Goal: Task Accomplishment & Management: Manage account settings

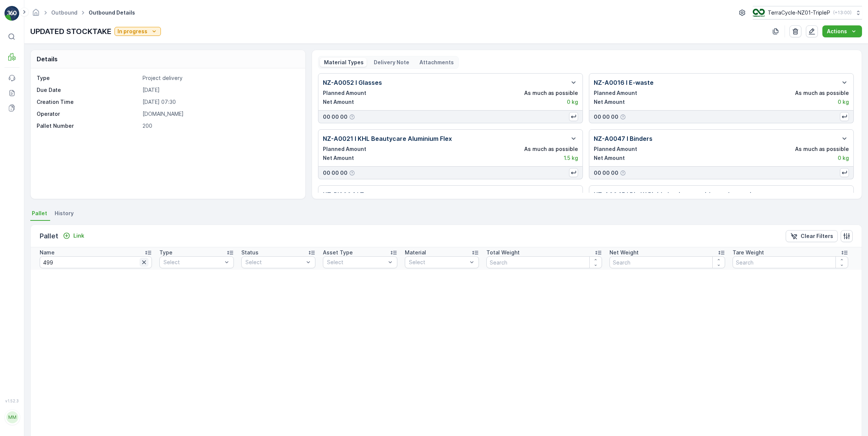
click at [142, 262] on icon "button" at bounding box center [144, 263] width 4 height 4
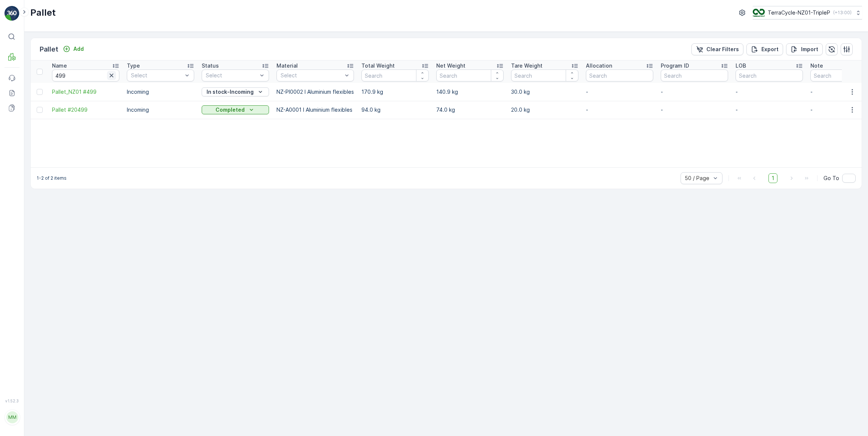
click at [112, 75] on icon "button" at bounding box center [112, 76] width 4 height 4
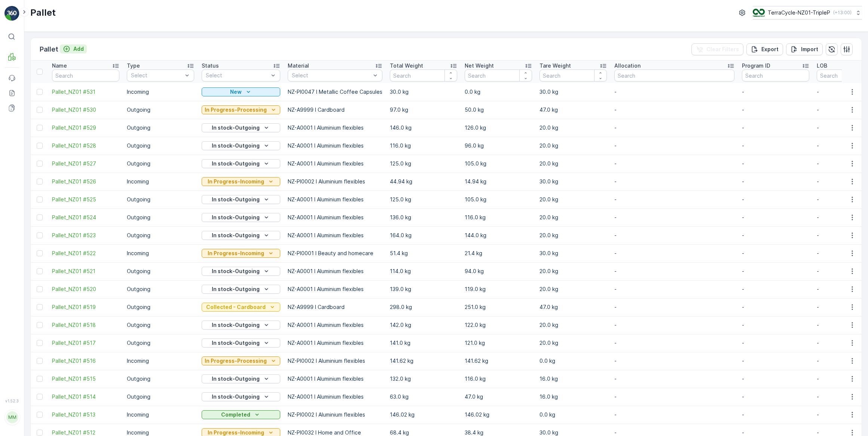
click at [81, 48] on p "Add" at bounding box center [78, 48] width 10 height 7
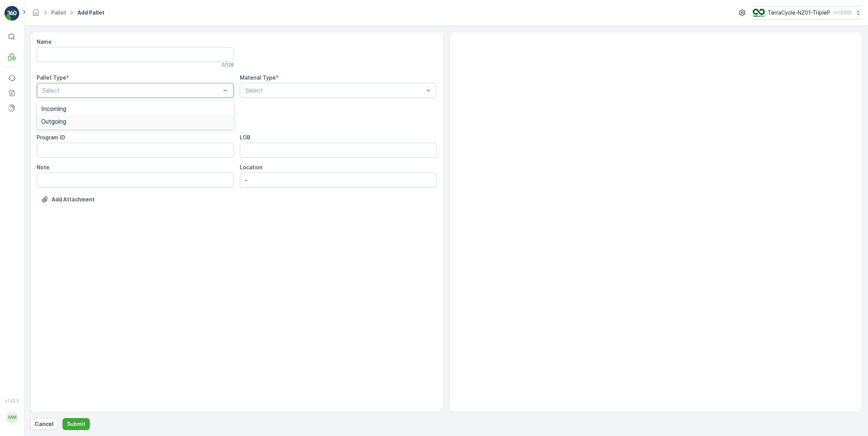
click at [57, 123] on span "Outgoing" at bounding box center [53, 121] width 25 height 7
click at [49, 163] on span "Bale" at bounding box center [47, 164] width 12 height 7
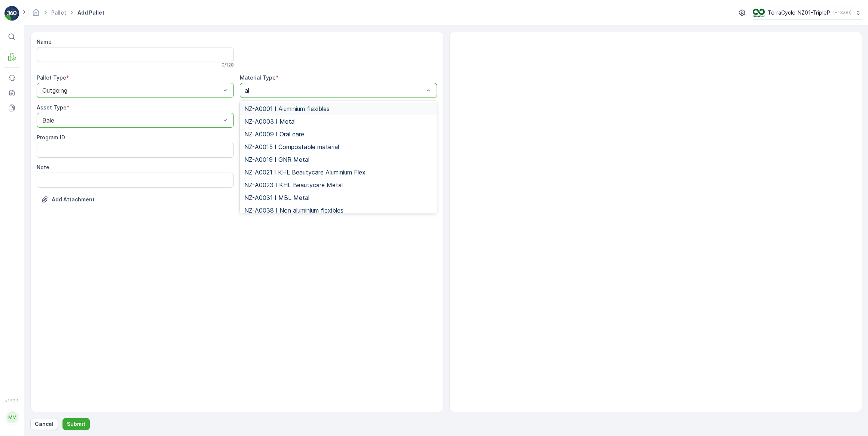
type input "alu"
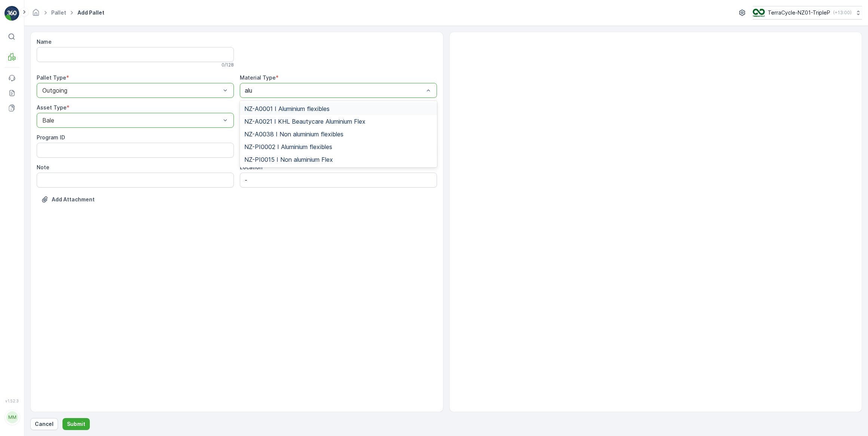
click at [291, 108] on span "NZ-A0001 I Aluminium flexibles" at bounding box center [286, 108] width 85 height 7
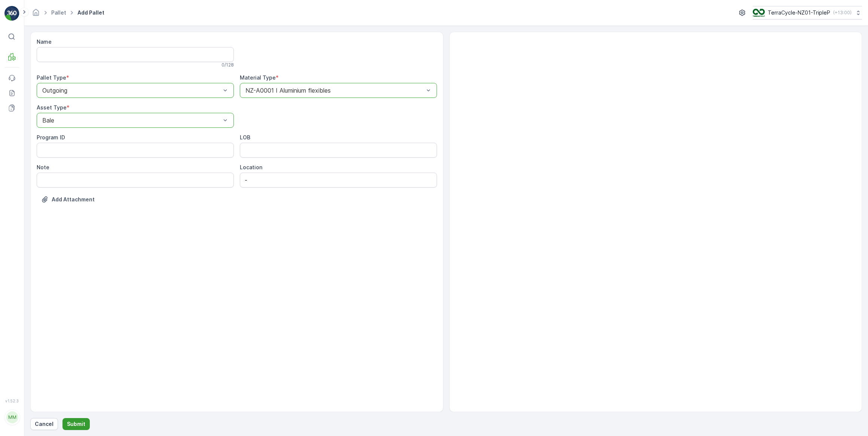
click at [75, 423] on p "Submit" at bounding box center [76, 424] width 18 height 7
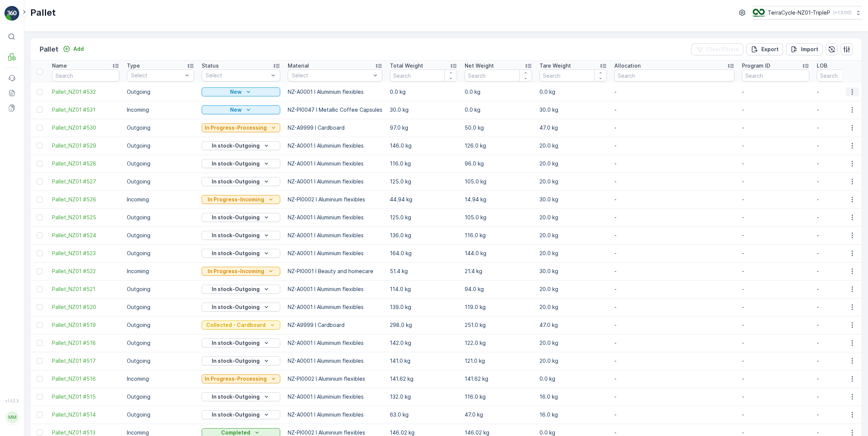
click at [851, 91] on icon "button" at bounding box center [851, 91] width 7 height 7
click at [831, 135] on span "Update Weight" at bounding box center [840, 134] width 38 height 7
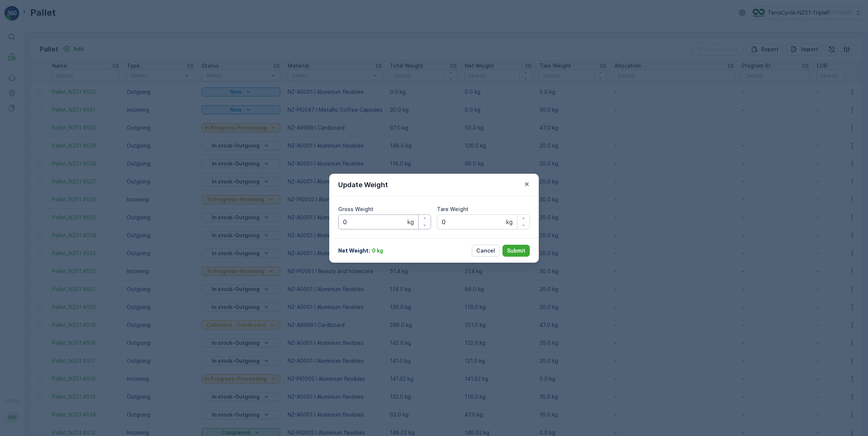
click at [365, 223] on Weight "0" at bounding box center [384, 222] width 93 height 15
type Weight "0128"
click at [454, 220] on Weight "0" at bounding box center [483, 222] width 93 height 15
type Weight "020"
click at [515, 249] on p "Submit" at bounding box center [516, 250] width 18 height 7
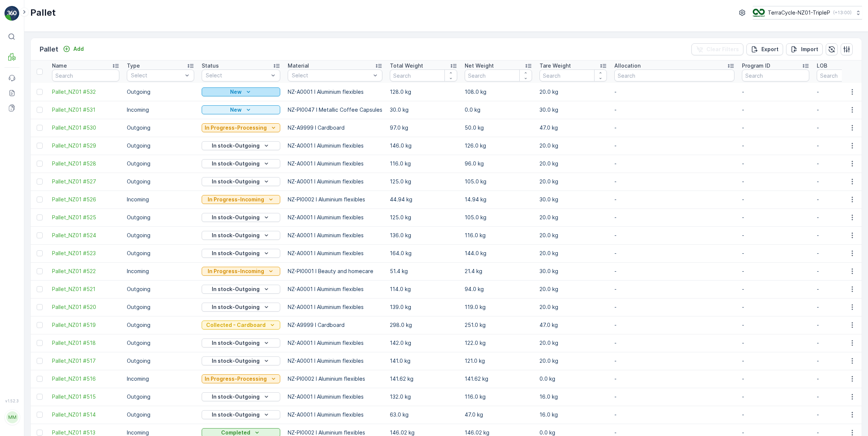
click at [254, 92] on div "New" at bounding box center [241, 91] width 73 height 7
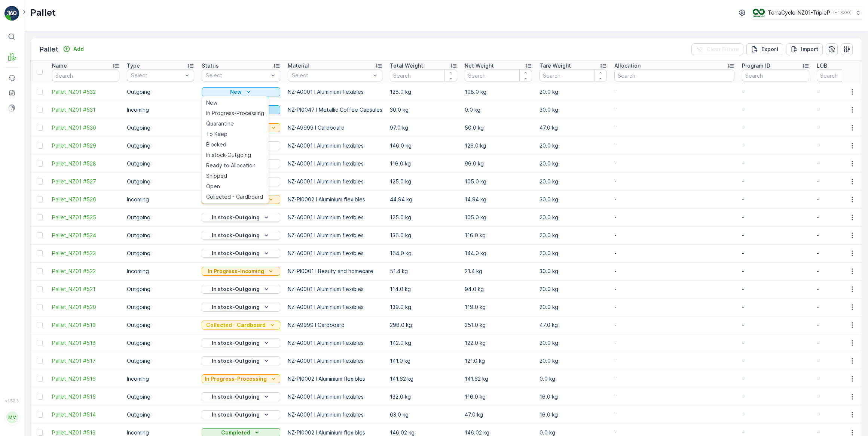
click at [239, 113] on span "In Progress-Processing" at bounding box center [235, 113] width 58 height 7
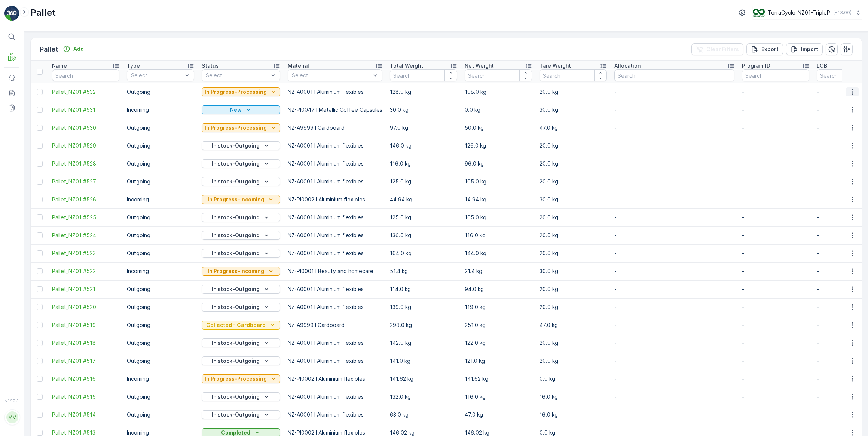
click at [851, 92] on icon "button" at bounding box center [851, 92] width 1 height 6
click at [837, 144] on span "Print QR" at bounding box center [831, 144] width 21 height 7
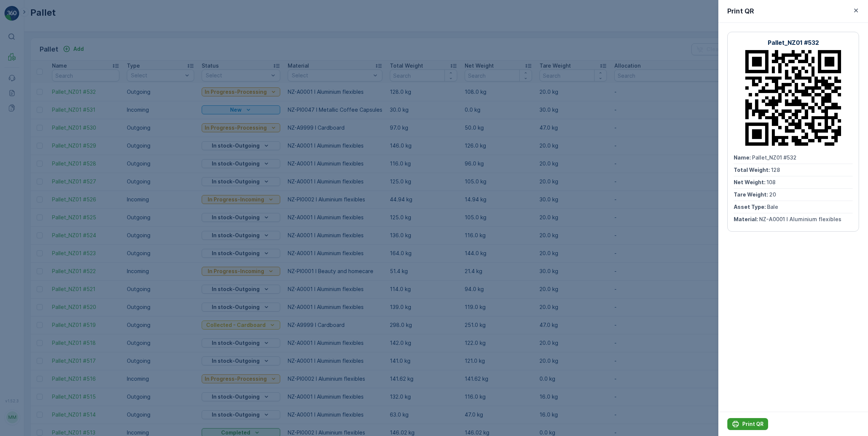
click at [755, 424] on p "Print QR" at bounding box center [752, 424] width 21 height 7
click at [857, 10] on icon "button" at bounding box center [855, 10] width 7 height 7
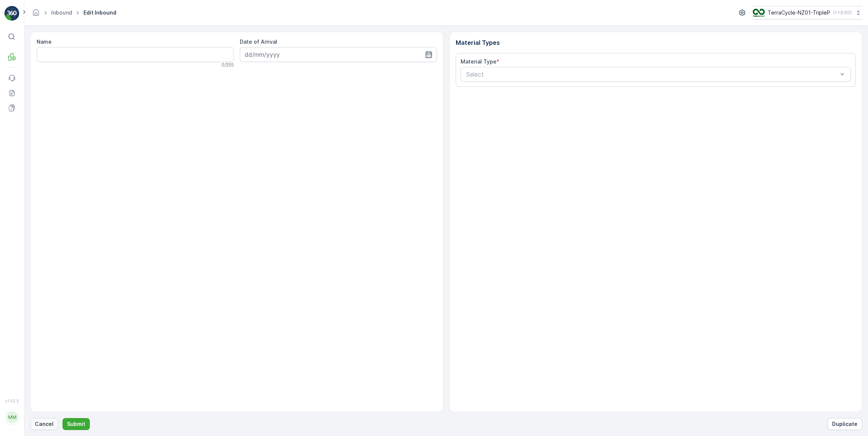
click at [49, 422] on p "Cancel" at bounding box center [44, 424] width 19 height 7
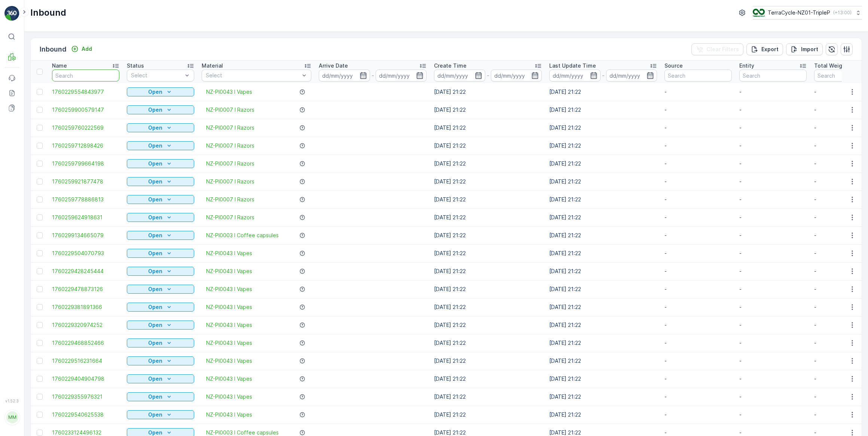
drag, startPoint x: 86, startPoint y: 78, endPoint x: 91, endPoint y: 71, distance: 8.3
click at [86, 76] on input "text" at bounding box center [85, 76] width 67 height 12
type input "250400"
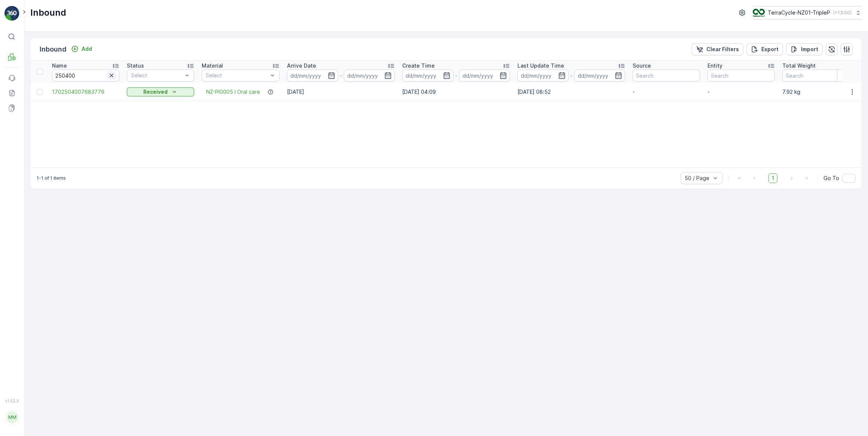
click at [111, 76] on icon "button" at bounding box center [111, 75] width 7 height 7
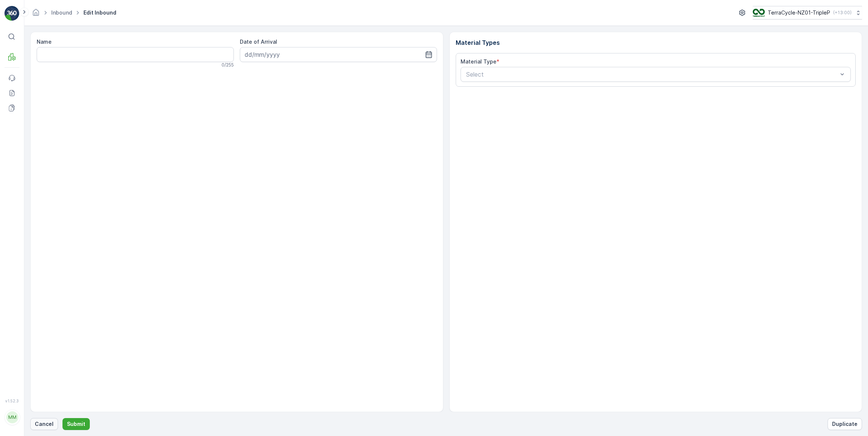
click at [44, 427] on p "Cancel" at bounding box center [44, 424] width 19 height 7
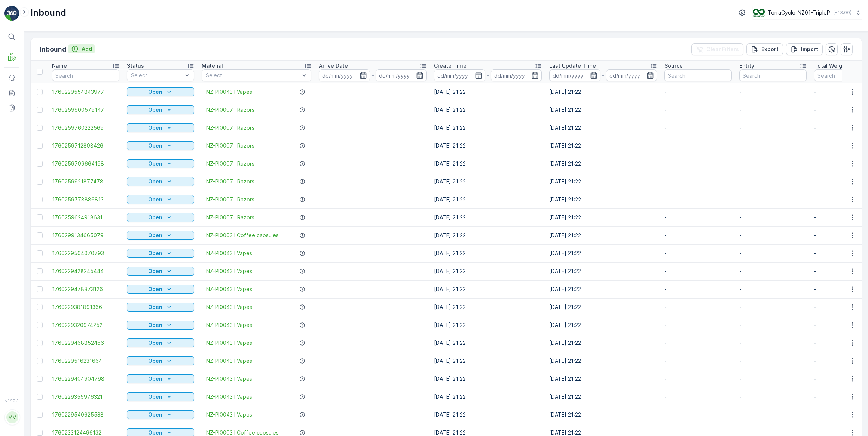
click at [90, 50] on p "Add" at bounding box center [87, 48] width 10 height 7
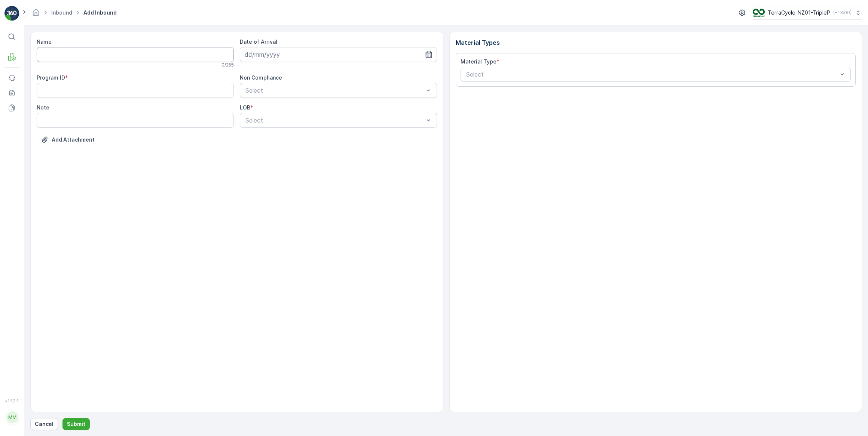
click at [87, 52] on input "Name" at bounding box center [135, 54] width 197 height 15
type input "1760473676250400"
click at [284, 56] on input at bounding box center [338, 54] width 197 height 15
click at [304, 132] on div "16" at bounding box center [306, 132] width 12 height 12
type input "16.10.2025"
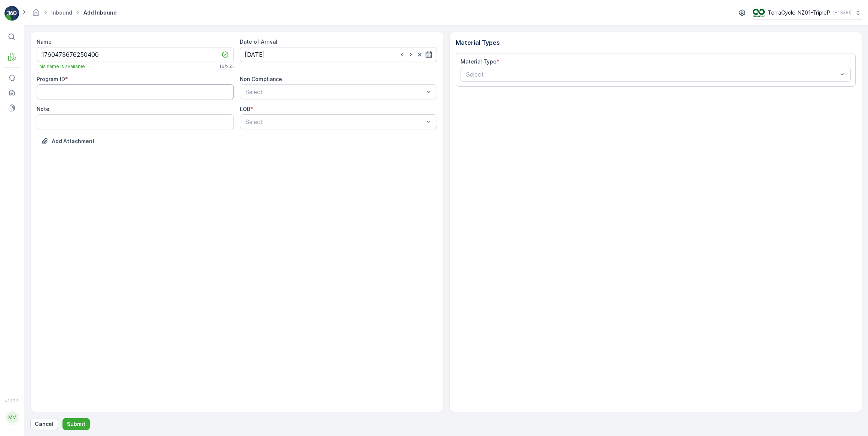
click at [106, 92] on ID "Program ID" at bounding box center [135, 92] width 197 height 15
type ID "1862"
click at [251, 139] on span "NRP" at bounding box center [250, 140] width 13 height 7
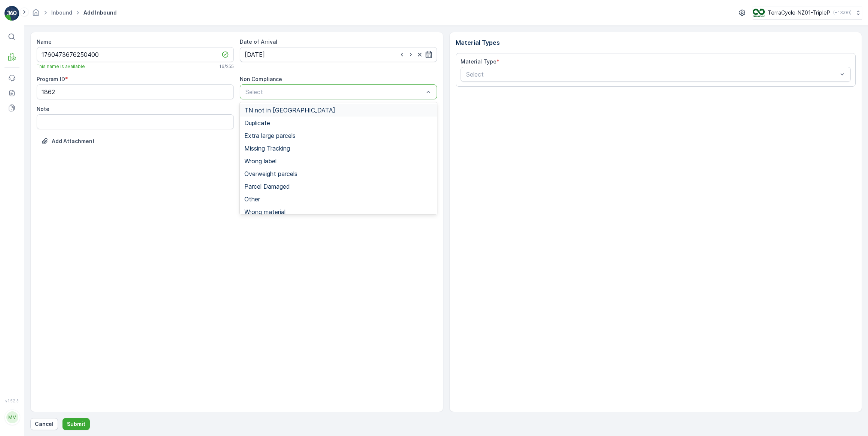
click at [270, 112] on span "TN not in Evreka" at bounding box center [289, 110] width 91 height 7
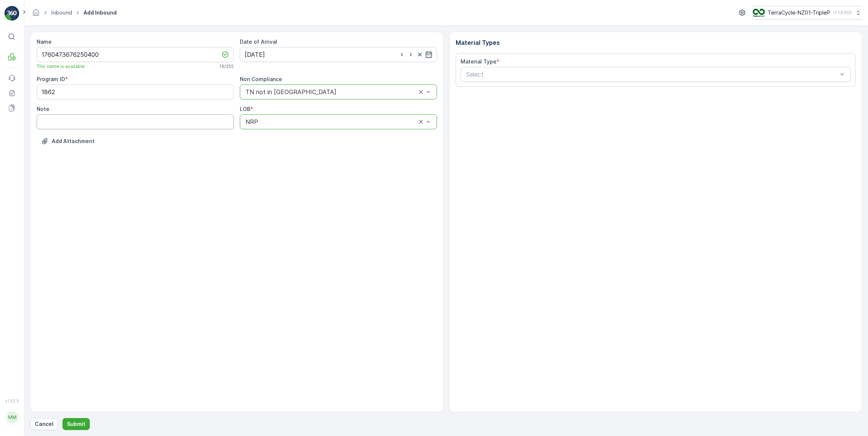
click at [89, 126] on input "Note" at bounding box center [135, 121] width 197 height 15
type input "Animates, Napier"
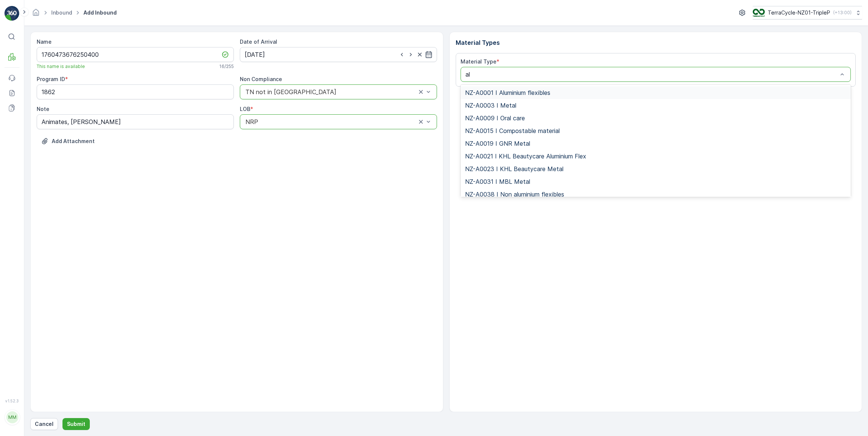
type input "alu"
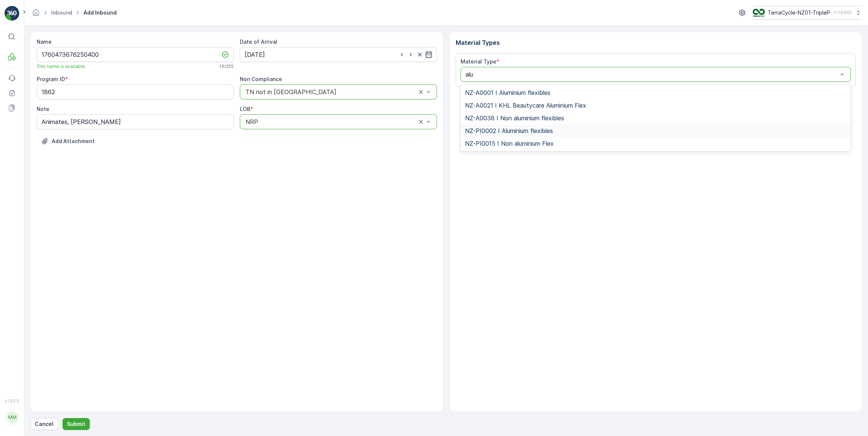
click at [514, 131] on span "NZ-PI0002 I Aluminium flexibles" at bounding box center [509, 131] width 88 height 7
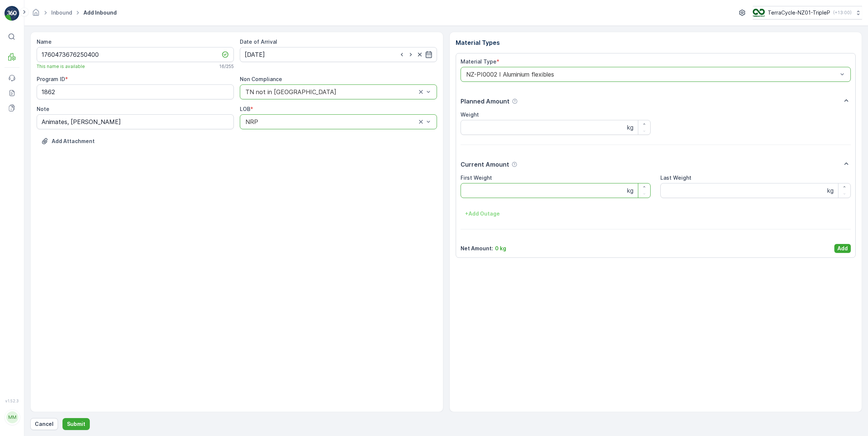
drag, startPoint x: 492, startPoint y: 189, endPoint x: 424, endPoint y: 195, distance: 68.0
click at [491, 190] on Weight "First Weight" at bounding box center [555, 190] width 190 height 15
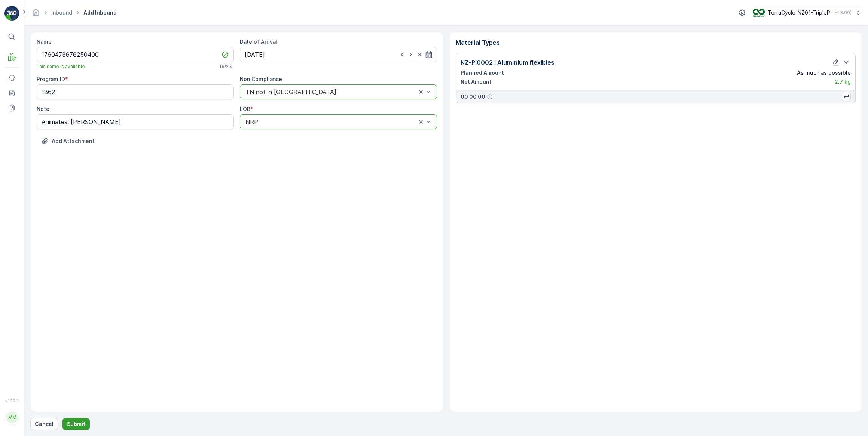
click at [69, 422] on p "Submit" at bounding box center [76, 424] width 18 height 7
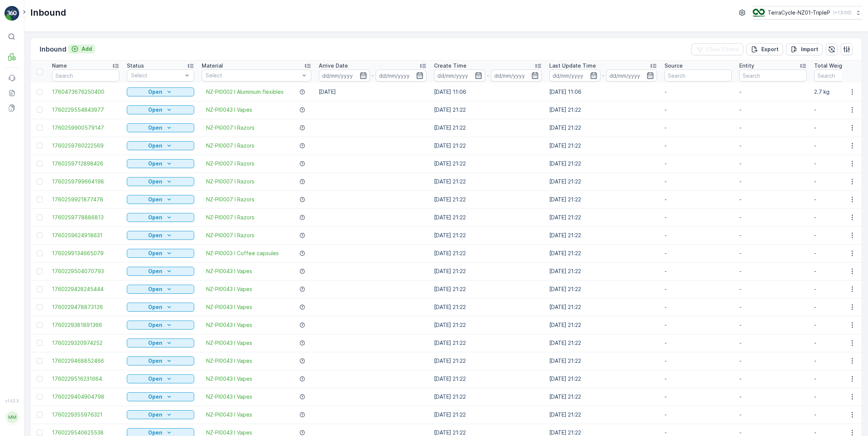
click at [86, 48] on p "Add" at bounding box center [87, 48] width 10 height 7
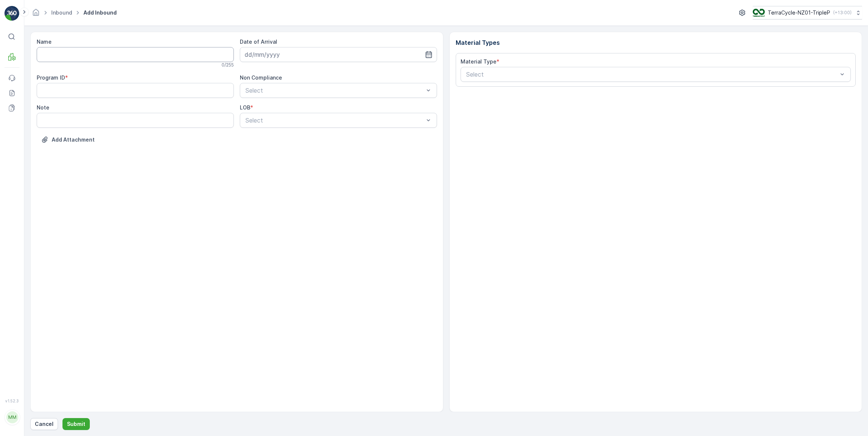
click at [80, 55] on input "Name" at bounding box center [135, 54] width 197 height 15
type input "1760473626300029"
click at [265, 56] on input at bounding box center [338, 54] width 197 height 15
click at [307, 134] on div "16" at bounding box center [306, 132] width 12 height 12
type input "16.10.2025"
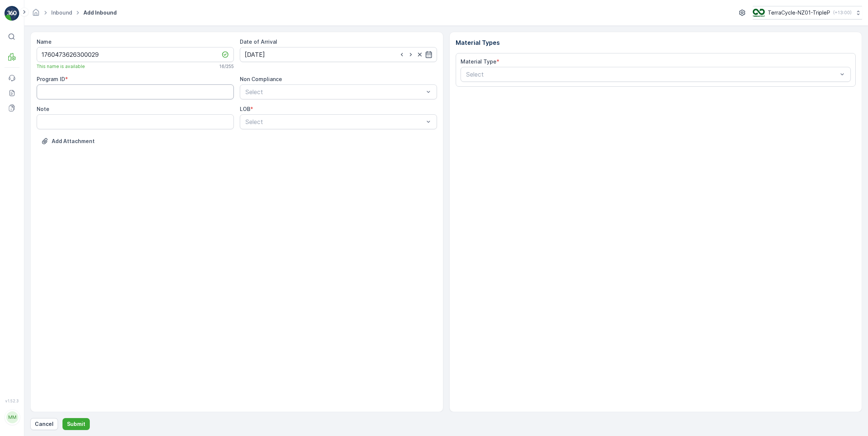
click at [132, 90] on ID "Program ID" at bounding box center [135, 92] width 197 height 15
type ID "1862"
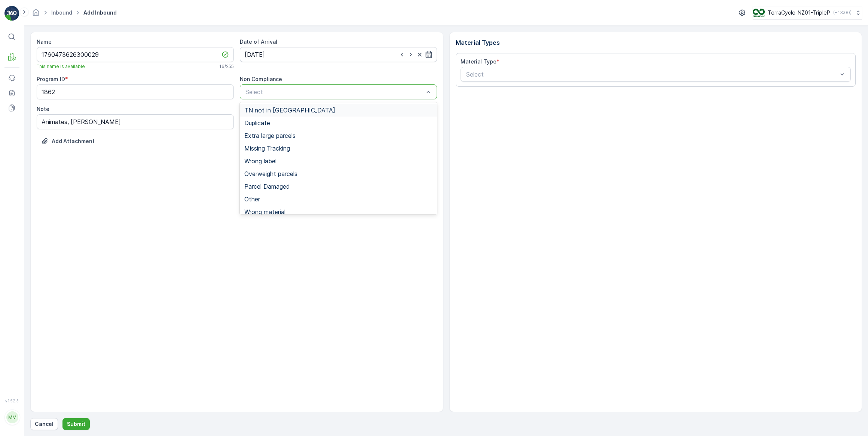
click at [267, 109] on span "TN not in Evreka" at bounding box center [289, 110] width 91 height 7
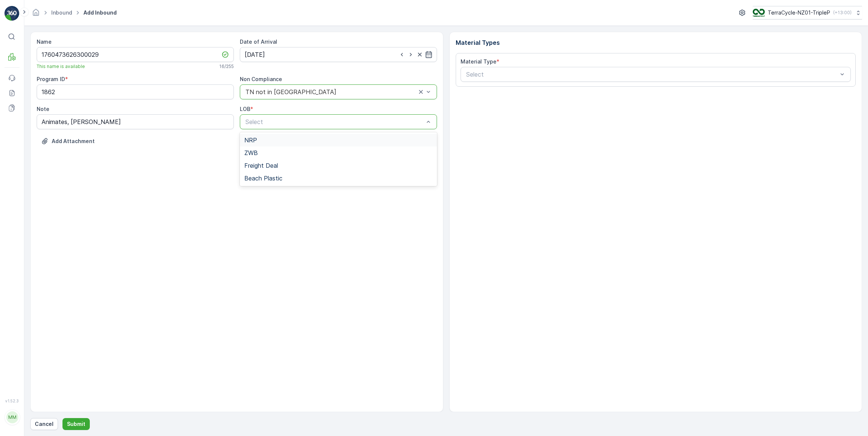
click at [249, 138] on span "NRP" at bounding box center [250, 140] width 13 height 7
click at [93, 121] on input "Animates, Napier" at bounding box center [135, 121] width 197 height 15
type input "Animates, Napier"
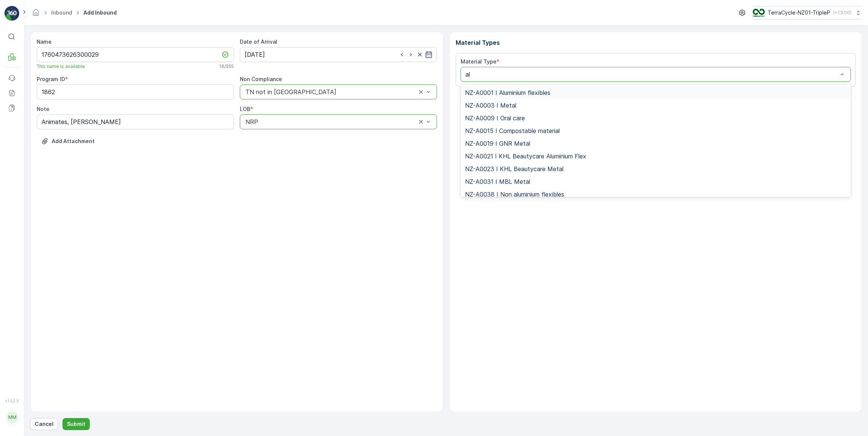
type input "alu"
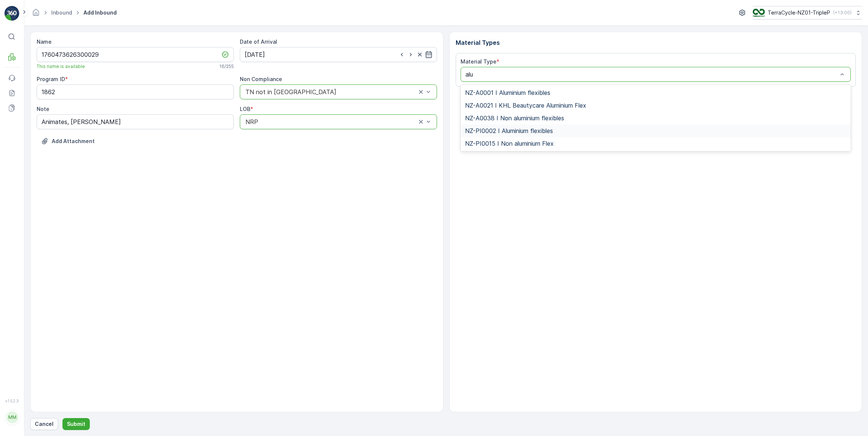
click at [537, 130] on span "NZ-PI0002 I Aluminium flexibles" at bounding box center [509, 131] width 88 height 7
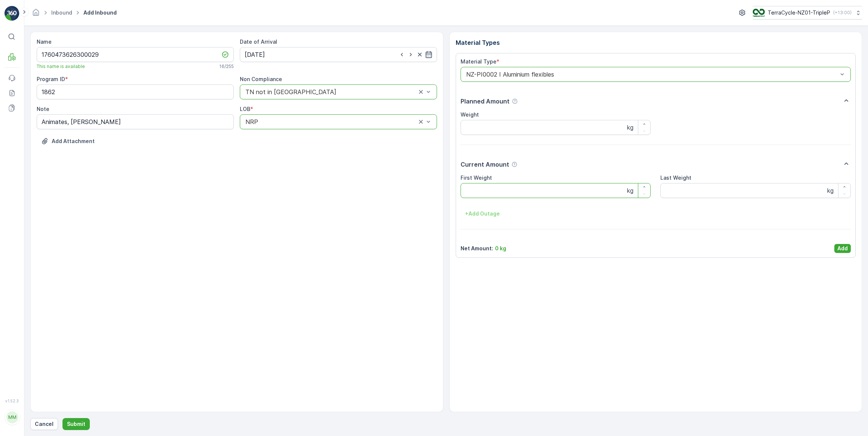
drag, startPoint x: 487, startPoint y: 189, endPoint x: 457, endPoint y: 210, distance: 36.7
click at [487, 190] on Weight "First Weight" at bounding box center [555, 190] width 190 height 15
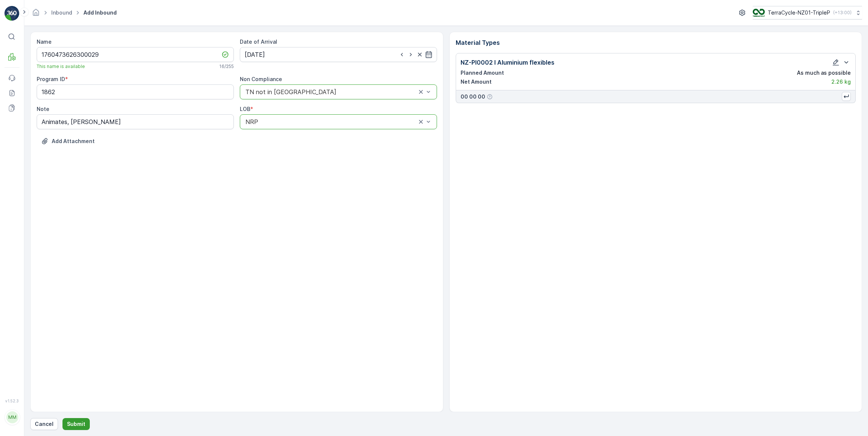
click at [76, 424] on p "Submit" at bounding box center [76, 424] width 18 height 7
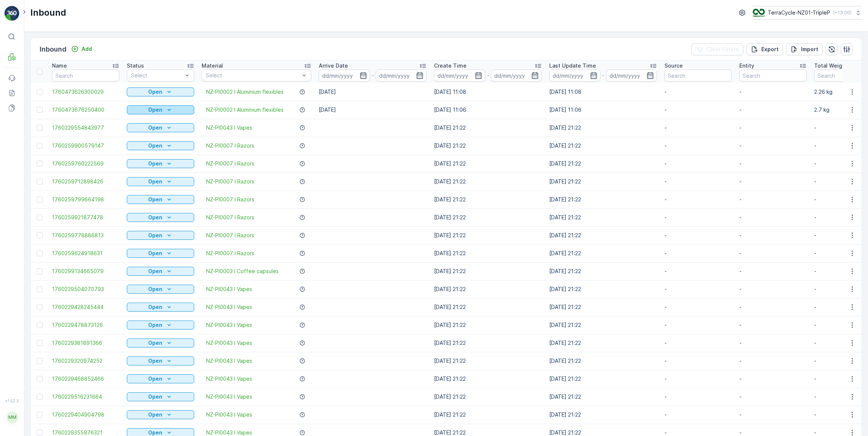
click at [166, 110] on icon "Open" at bounding box center [168, 109] width 7 height 7
click at [148, 131] on span "Scanned" at bounding box center [142, 131] width 22 height 7
click at [164, 91] on div "Open" at bounding box center [160, 91] width 61 height 7
click at [144, 114] on span "Scanned" at bounding box center [142, 113] width 22 height 7
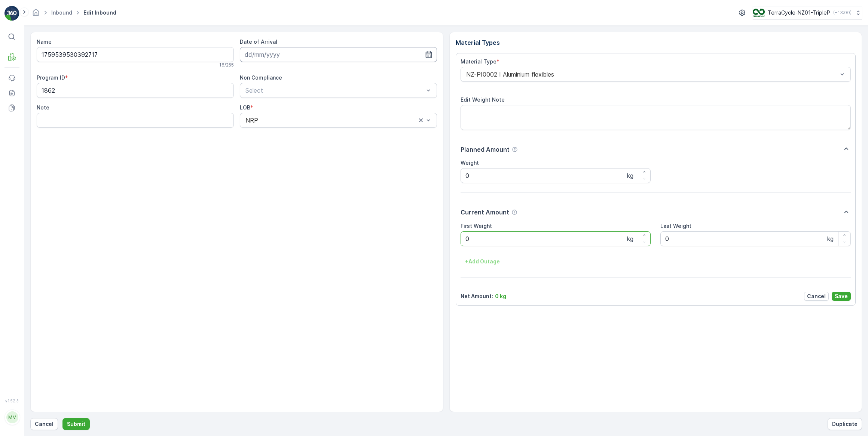
click at [283, 53] on input at bounding box center [338, 54] width 197 height 15
click at [305, 131] on div "16" at bounding box center [306, 132] width 12 height 12
type input "16.10.2025"
drag, startPoint x: 490, startPoint y: 244, endPoint x: 480, endPoint y: 242, distance: 10.7
click at [480, 242] on Weight "0" at bounding box center [555, 239] width 190 height 15
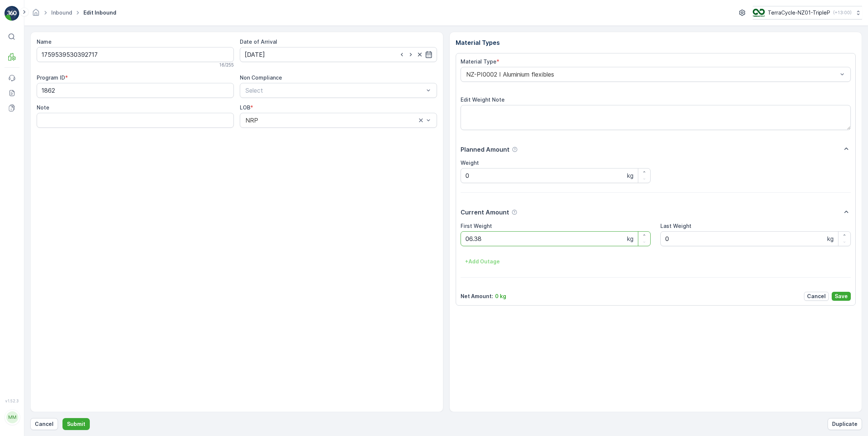
click at [62, 419] on button "Submit" at bounding box center [75, 425] width 27 height 12
click at [314, 57] on input at bounding box center [338, 54] width 197 height 15
click at [306, 134] on div "16" at bounding box center [306, 132] width 12 height 12
type input "16.10.2025"
click at [471, 240] on Weight "0" at bounding box center [555, 239] width 190 height 15
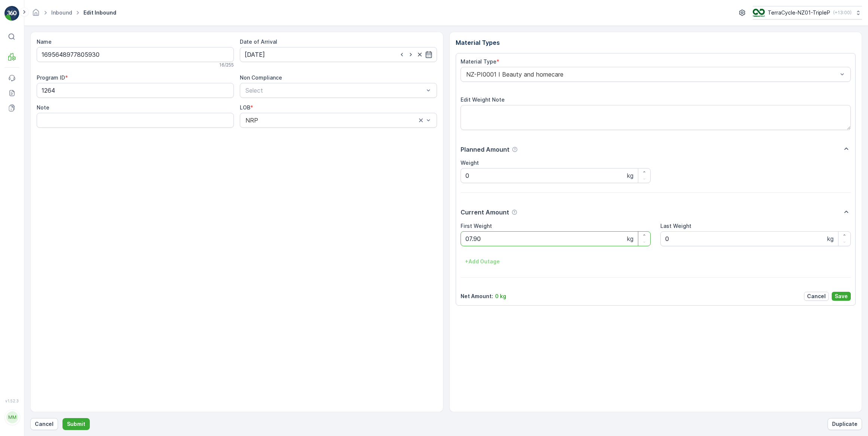
click at [62, 419] on button "Submit" at bounding box center [75, 425] width 27 height 12
click at [289, 56] on input at bounding box center [338, 54] width 197 height 15
click at [307, 133] on div "16" at bounding box center [306, 132] width 12 height 12
type input "16.10.2025"
drag, startPoint x: 485, startPoint y: 240, endPoint x: 329, endPoint y: 213, distance: 158.6
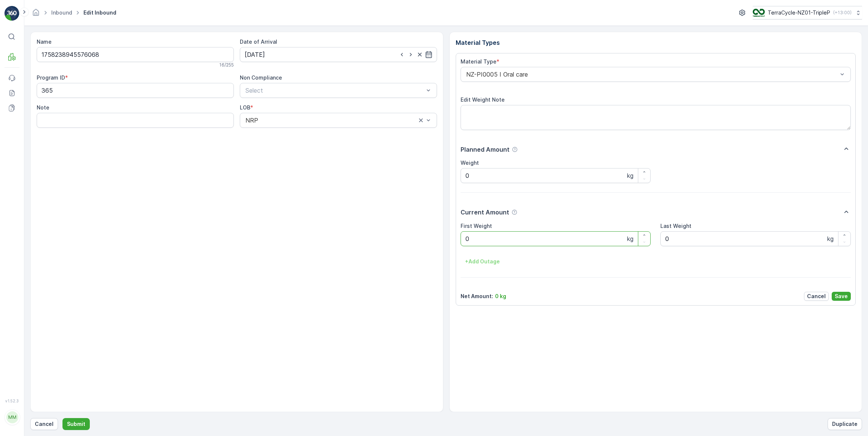
click at [484, 239] on Weight "0" at bounding box center [555, 239] width 190 height 15
click at [62, 419] on button "Submit" at bounding box center [75, 425] width 27 height 12
click at [282, 53] on input at bounding box center [338, 54] width 197 height 15
click at [309, 132] on div "16" at bounding box center [306, 132] width 12 height 12
type input "16.10.2025"
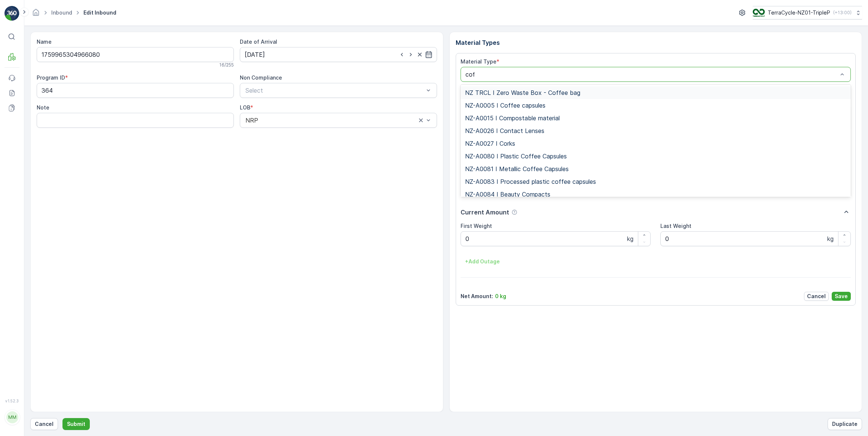
type input "coff"
click at [530, 170] on span "NZ-PI0046 I Plastic Coffee Capsules" at bounding box center [517, 169] width 104 height 7
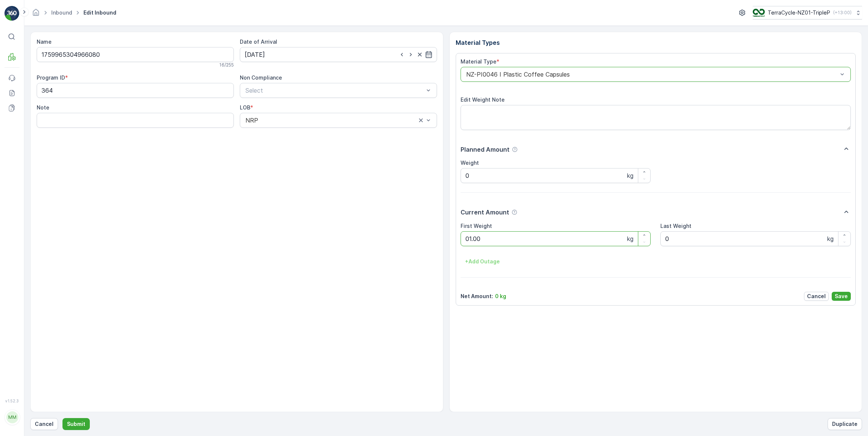
click at [62, 419] on button "Submit" at bounding box center [75, 425] width 27 height 12
click at [292, 54] on input at bounding box center [338, 54] width 197 height 15
click at [308, 131] on div "16" at bounding box center [306, 132] width 12 height 12
type input "16.10.2025"
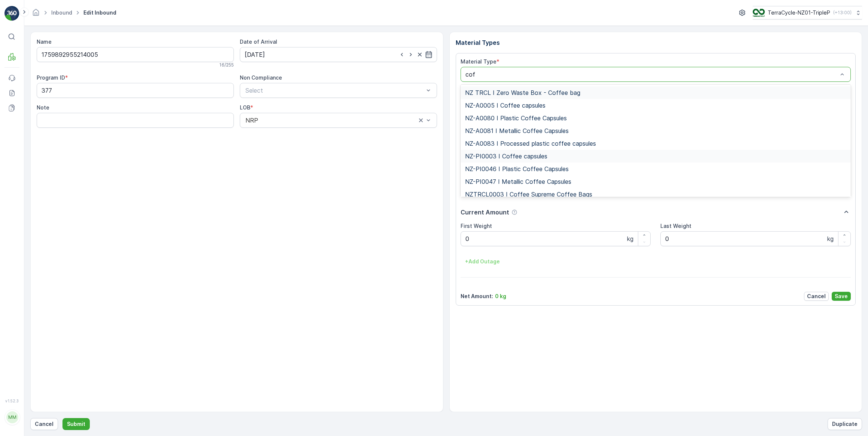
type input "coff"
click at [514, 182] on span "NZ-PI0047 I Metallic Coffee Capsules" at bounding box center [518, 181] width 106 height 7
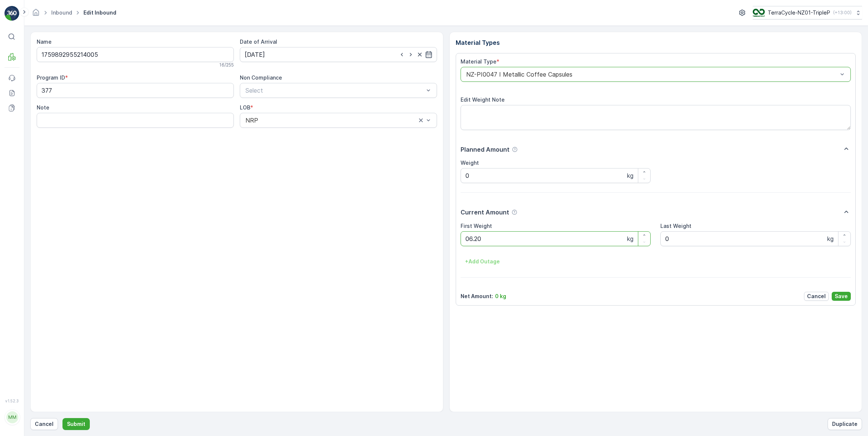
click at [62, 419] on button "Submit" at bounding box center [75, 425] width 27 height 12
click at [292, 56] on input at bounding box center [338, 54] width 197 height 15
click at [309, 132] on div "16" at bounding box center [306, 132] width 12 height 12
type input "16.10.2025"
click at [509, 241] on Weight "0" at bounding box center [555, 239] width 190 height 15
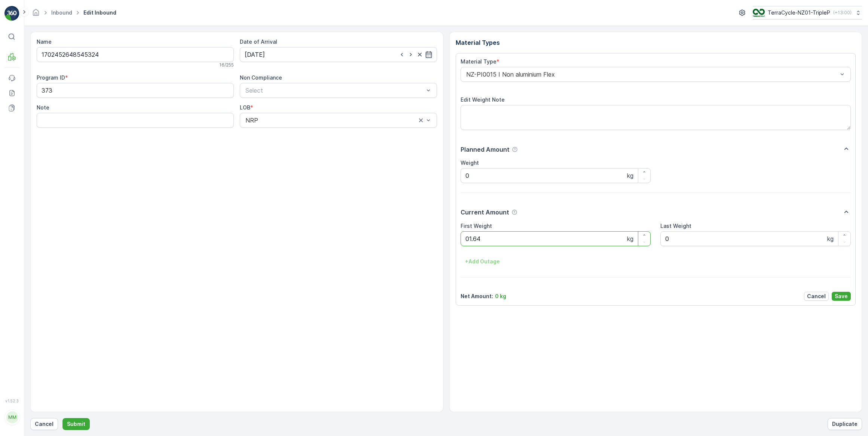
click at [62, 419] on button "Submit" at bounding box center [75, 425] width 27 height 12
click at [276, 53] on input at bounding box center [338, 54] width 197 height 15
click at [304, 132] on div "16" at bounding box center [306, 132] width 12 height 12
type input "16.10.2025"
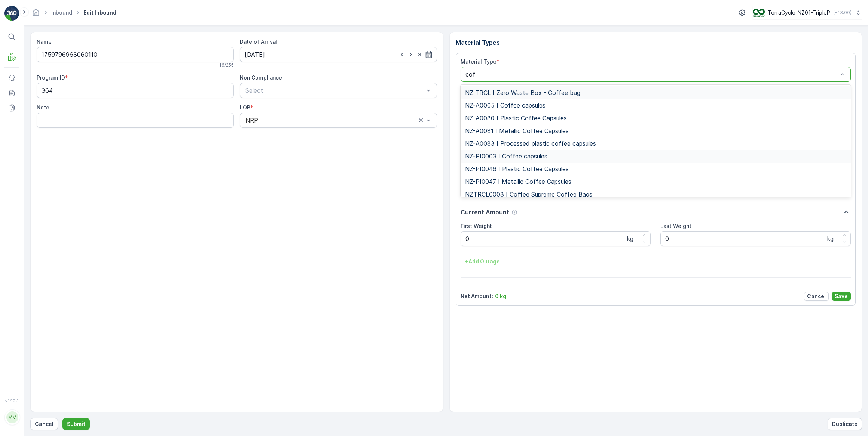
type input "coff"
click at [534, 169] on span "NZ-PI0046 I Plastic Coffee Capsules" at bounding box center [517, 169] width 104 height 7
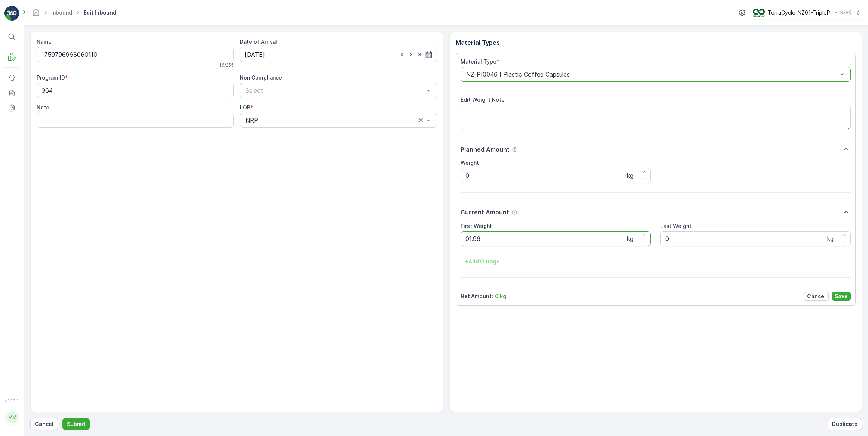
click at [62, 419] on button "Submit" at bounding box center [75, 425] width 27 height 12
click at [324, 53] on input at bounding box center [338, 54] width 197 height 15
click at [305, 131] on div "16" at bounding box center [306, 132] width 12 height 12
type input "16.10.2025"
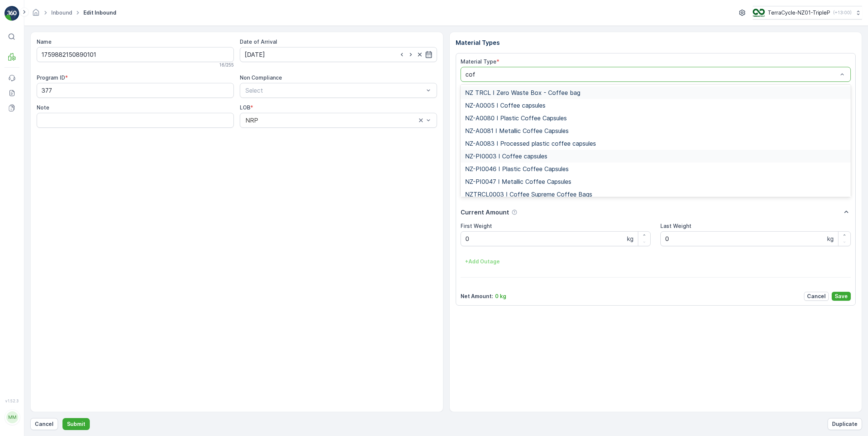
type input "coff"
click at [557, 182] on span "NZ-PI0047 I Metallic Coffee Capsules" at bounding box center [518, 181] width 106 height 7
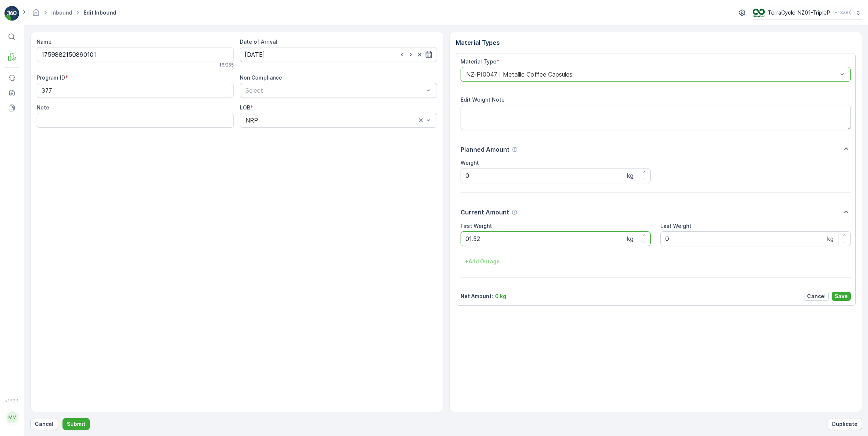
click at [62, 419] on button "Submit" at bounding box center [75, 425] width 27 height 12
click at [324, 56] on input at bounding box center [338, 54] width 197 height 15
drag, startPoint x: 303, startPoint y: 132, endPoint x: 314, endPoint y: 123, distance: 14.1
click at [305, 131] on div "16" at bounding box center [306, 132] width 12 height 12
type input "16.10.2025"
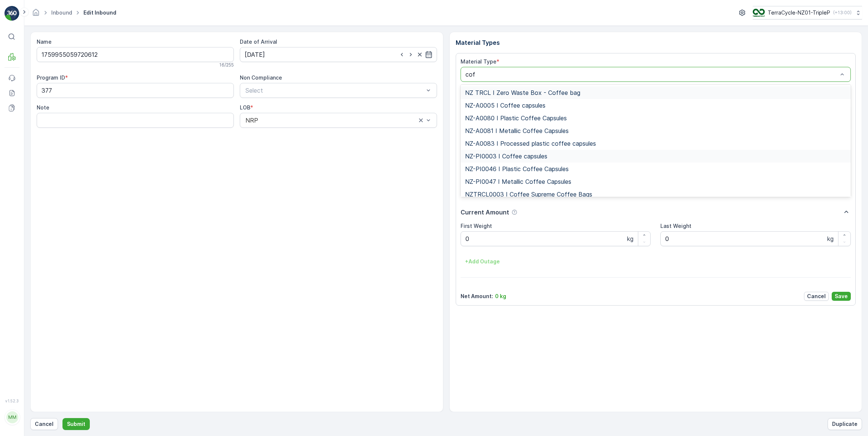
type input "coff"
click at [536, 183] on span "NZ-PI0047 I Metallic Coffee Capsules" at bounding box center [518, 181] width 106 height 7
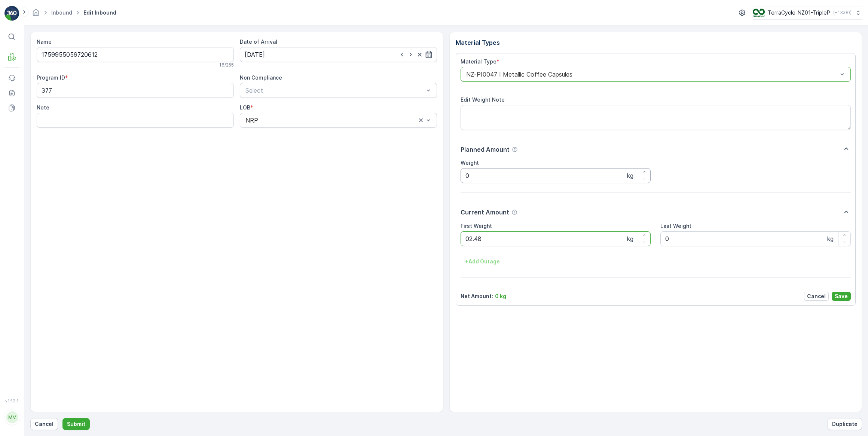
click at [62, 419] on button "Submit" at bounding box center [75, 425] width 27 height 12
click at [325, 52] on input at bounding box center [338, 54] width 197 height 15
click at [305, 134] on div "16" at bounding box center [306, 132] width 12 height 12
type input "16.10.2025"
click at [480, 239] on Weight "0" at bounding box center [555, 239] width 190 height 15
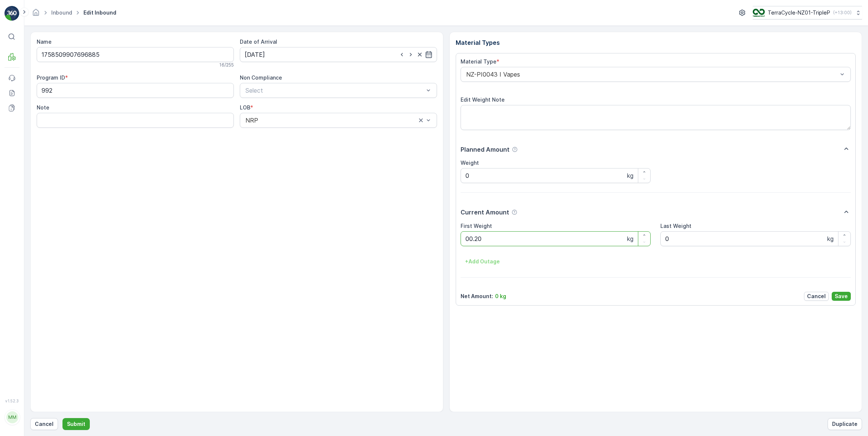
click at [62, 419] on button "Submit" at bounding box center [75, 425] width 27 height 12
click at [281, 56] on input at bounding box center [338, 54] width 197 height 15
drag, startPoint x: 307, startPoint y: 132, endPoint x: 307, endPoint y: 128, distance: 4.5
click at [307, 131] on div "16" at bounding box center [306, 132] width 12 height 12
type input "16.10.2025"
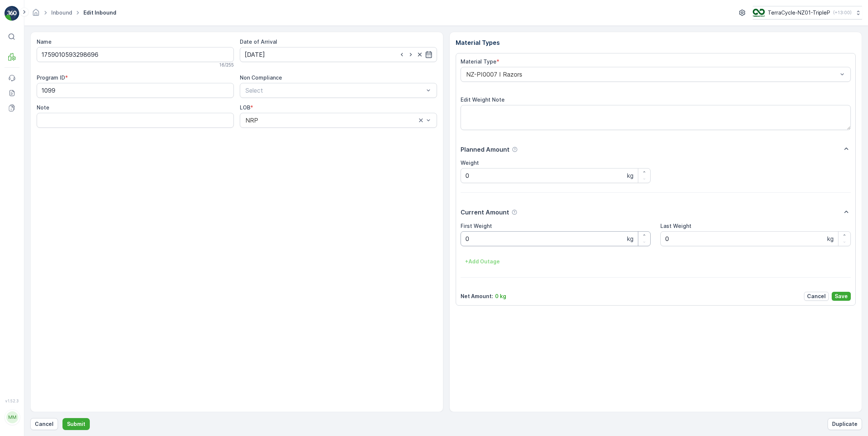
drag, startPoint x: 497, startPoint y: 237, endPoint x: 484, endPoint y: 233, distance: 14.0
click at [488, 234] on Weight "0" at bounding box center [555, 239] width 190 height 15
click at [62, 419] on button "Submit" at bounding box center [75, 425] width 27 height 12
click at [284, 52] on input at bounding box center [338, 54] width 197 height 15
click at [305, 134] on div "16" at bounding box center [306, 132] width 12 height 12
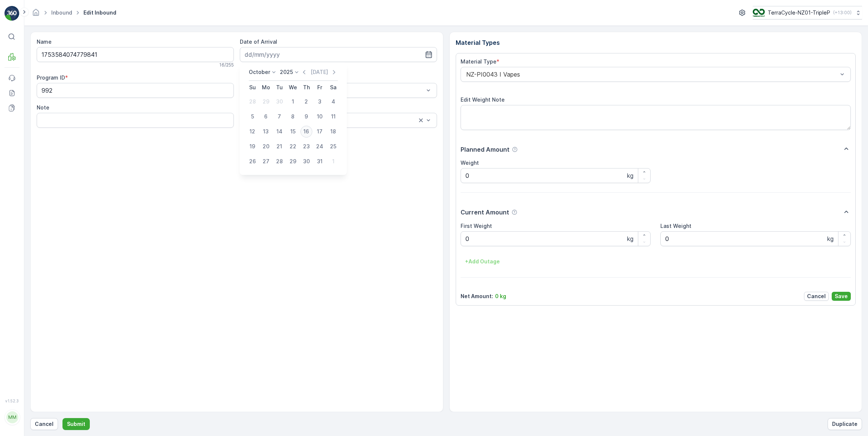
type input "16.10.2025"
drag, startPoint x: 484, startPoint y: 242, endPoint x: 481, endPoint y: 242, distance: 3.8
click at [484, 242] on Weight "0" at bounding box center [555, 239] width 190 height 15
click at [62, 419] on button "Submit" at bounding box center [75, 425] width 27 height 12
click at [292, 55] on input at bounding box center [338, 54] width 197 height 15
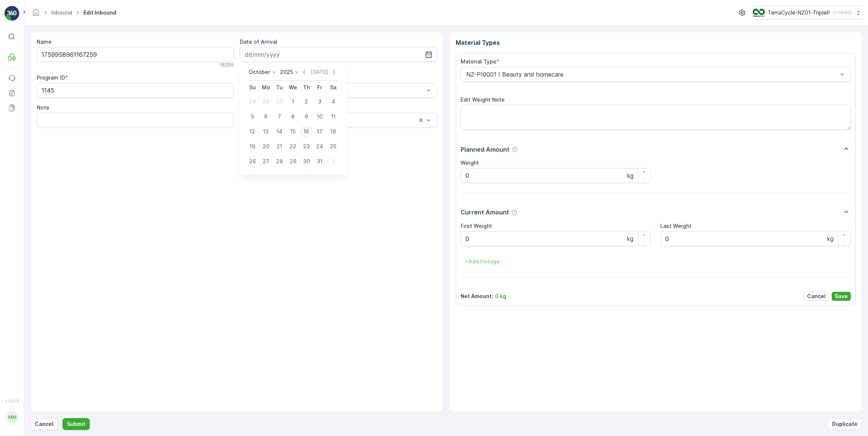
click at [307, 132] on div "16" at bounding box center [306, 132] width 12 height 12
type input "16.10.2025"
click at [487, 241] on Weight "0" at bounding box center [555, 239] width 190 height 15
click at [62, 419] on button "Submit" at bounding box center [75, 425] width 27 height 12
click at [325, 56] on input at bounding box center [338, 54] width 197 height 15
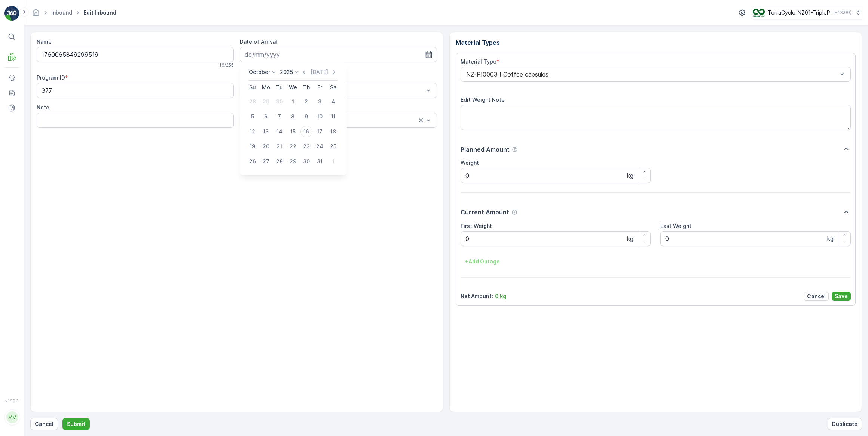
click at [306, 132] on div "16" at bounding box center [306, 132] width 12 height 12
type input "16.10.2025"
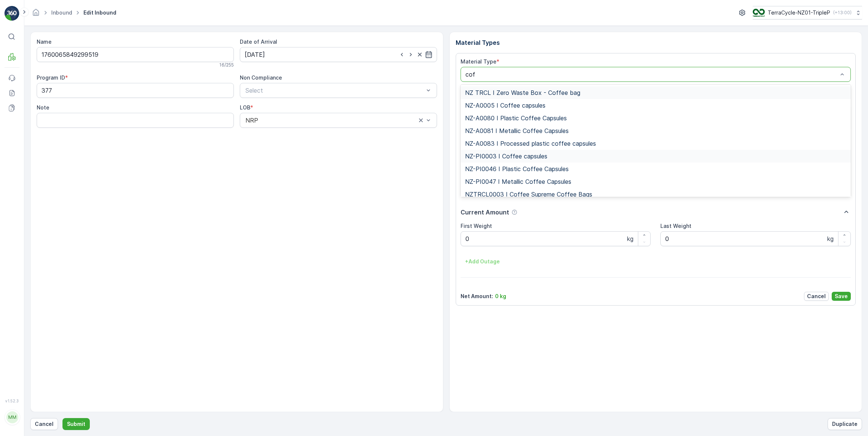
type input "coff"
click at [527, 181] on span "NZ-PI0047 I Metallic Coffee Capsules" at bounding box center [518, 181] width 106 height 7
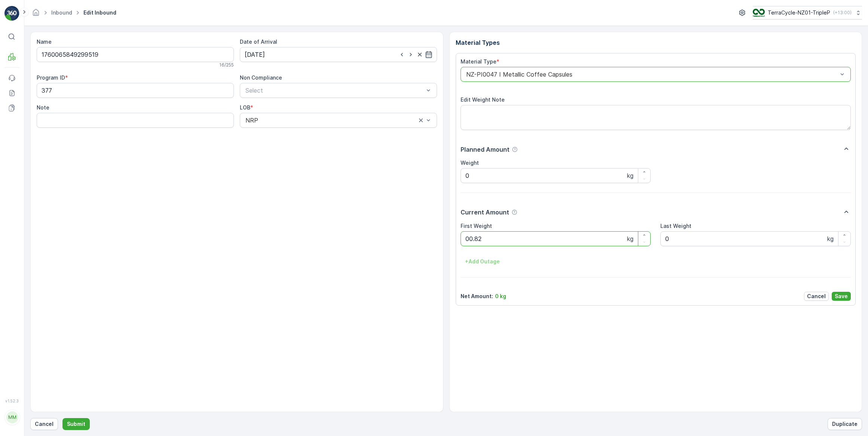
click at [62, 419] on button "Submit" at bounding box center [75, 425] width 27 height 12
click at [292, 53] on input at bounding box center [338, 54] width 197 height 15
click at [307, 131] on div "16" at bounding box center [306, 132] width 12 height 12
type input "16.10.2025"
drag, startPoint x: 465, startPoint y: 241, endPoint x: 415, endPoint y: 238, distance: 50.2
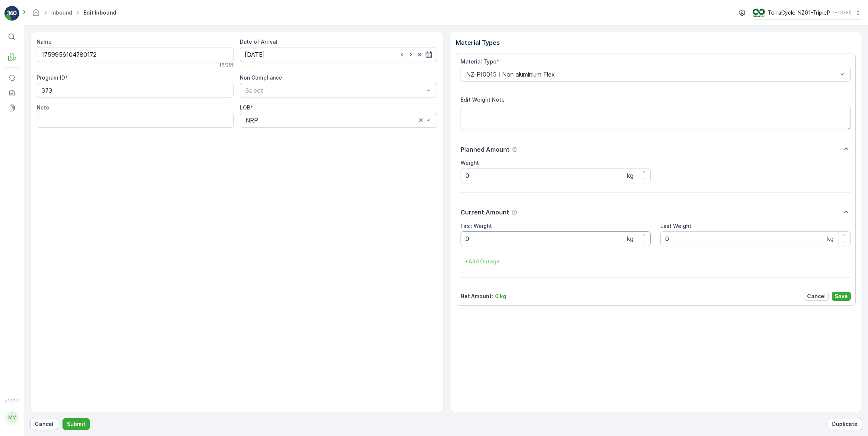
click at [456, 240] on div "Material Type * NZ-PI0015 I Non aluminium Flex Edit Weight Note Planned Amount …" at bounding box center [656, 179] width 400 height 253
click at [469, 238] on Weight "0" at bounding box center [555, 239] width 190 height 15
click at [62, 419] on button "Submit" at bounding box center [75, 425] width 27 height 12
click at [283, 55] on input at bounding box center [338, 54] width 197 height 15
click at [307, 131] on div "16" at bounding box center [306, 132] width 12 height 12
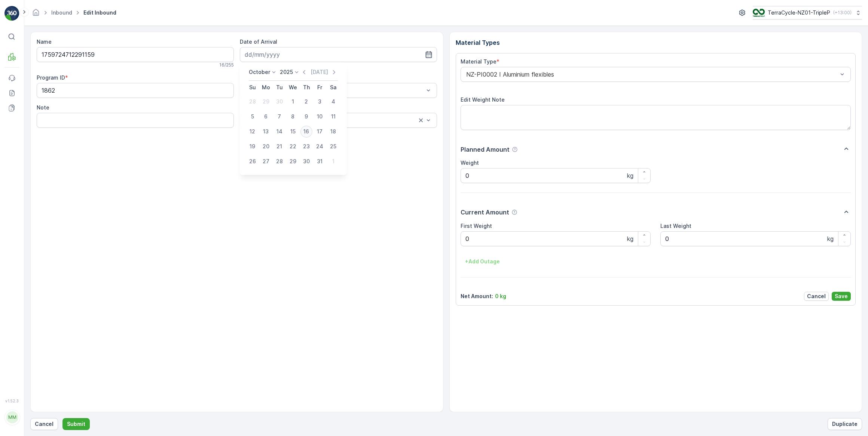
type input "16.10.2025"
click at [488, 242] on Weight "0" at bounding box center [555, 239] width 190 height 15
click at [62, 419] on button "Submit" at bounding box center [75, 425] width 27 height 12
click at [318, 56] on input at bounding box center [338, 54] width 197 height 15
click at [306, 132] on div "16" at bounding box center [306, 132] width 12 height 12
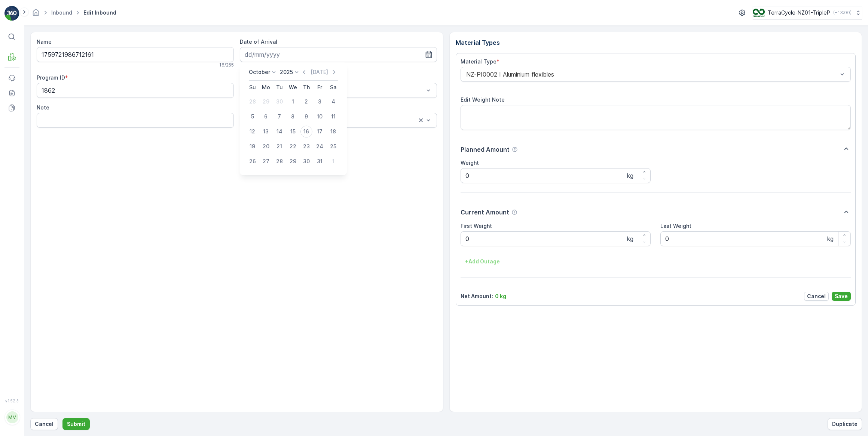
type input "16.10.2025"
click at [493, 240] on Weight "0" at bounding box center [555, 239] width 190 height 15
click at [62, 419] on button "Submit" at bounding box center [75, 425] width 27 height 12
click at [306, 55] on input "11.02.2025" at bounding box center [338, 54] width 197 height 15
click at [322, 73] on p "Today" at bounding box center [321, 71] width 18 height 7
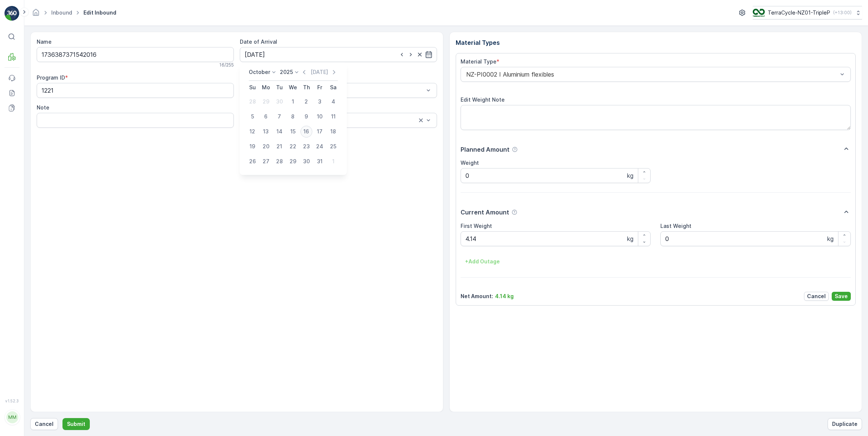
click at [309, 131] on div "16" at bounding box center [306, 132] width 12 height 12
type input "16.10.2025"
click at [50, 423] on p "Cancel" at bounding box center [44, 424] width 19 height 7
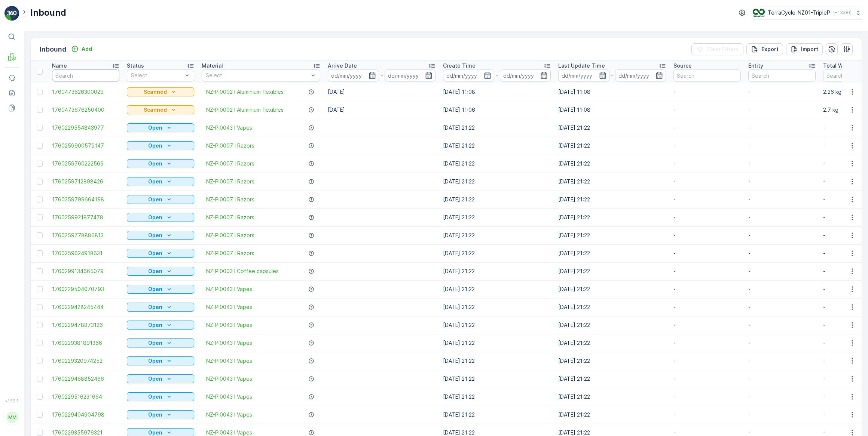
click at [71, 74] on input "text" at bounding box center [85, 76] width 67 height 12
type input "542016"
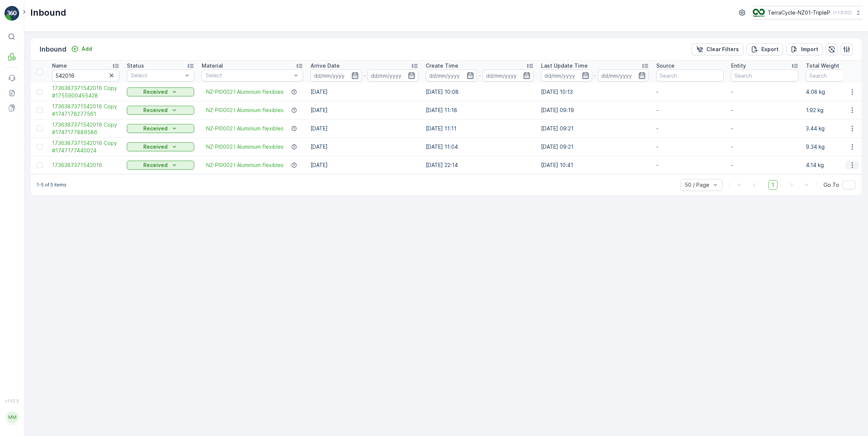
click at [851, 164] on icon "button" at bounding box center [851, 165] width 7 height 7
click at [834, 197] on span "Duplicate Inbound" at bounding box center [835, 196] width 46 height 7
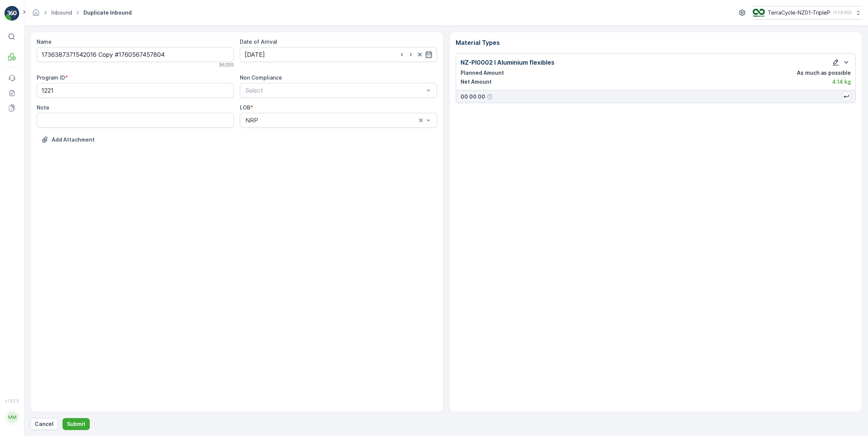
click at [837, 64] on icon "button" at bounding box center [835, 62] width 7 height 7
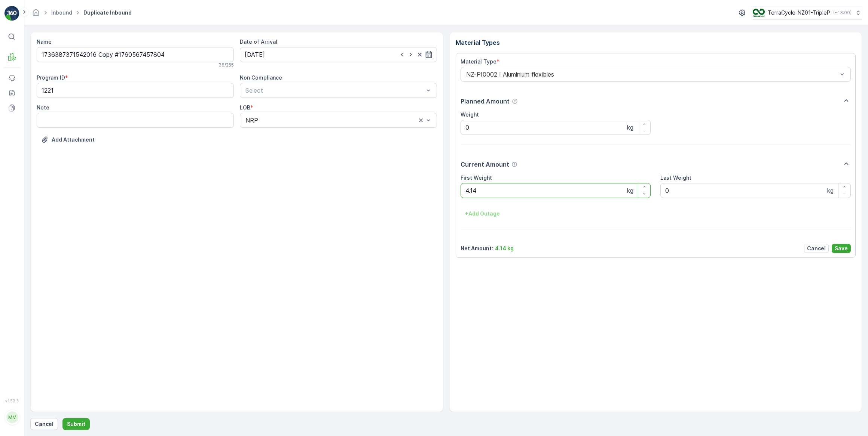
drag, startPoint x: 529, startPoint y: 194, endPoint x: 548, endPoint y: 174, distance: 27.8
click at [532, 191] on Weight "4.14" at bounding box center [555, 190] width 190 height 15
type Weight "4"
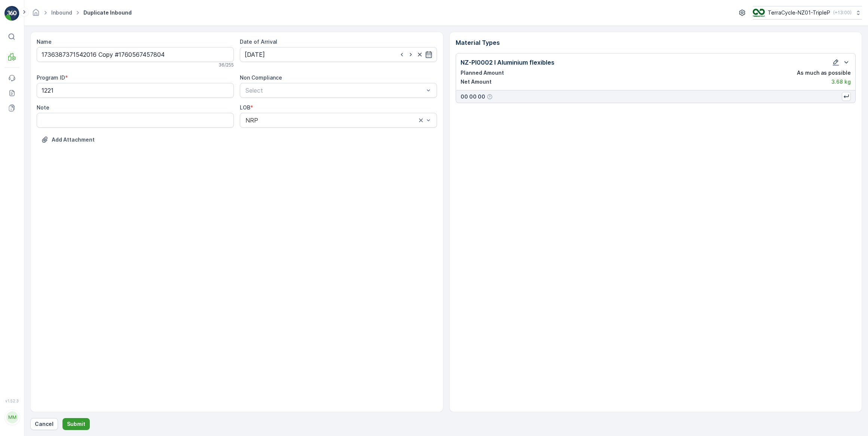
click at [77, 425] on p "Submit" at bounding box center [76, 424] width 18 height 7
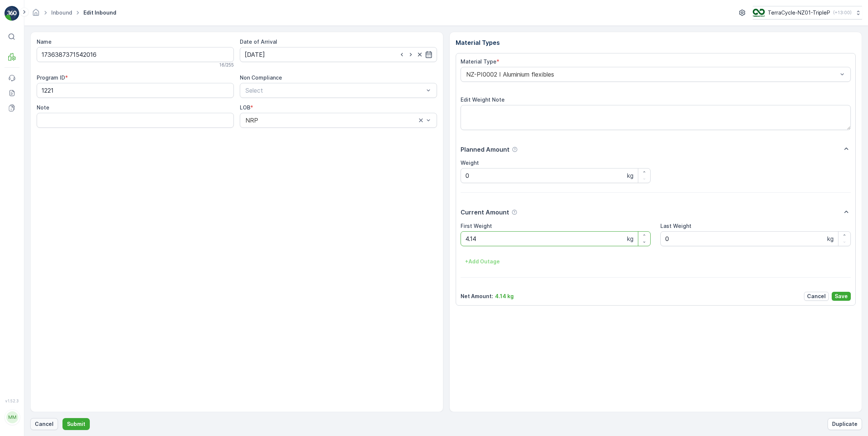
click at [46, 426] on p "Cancel" at bounding box center [44, 424] width 19 height 7
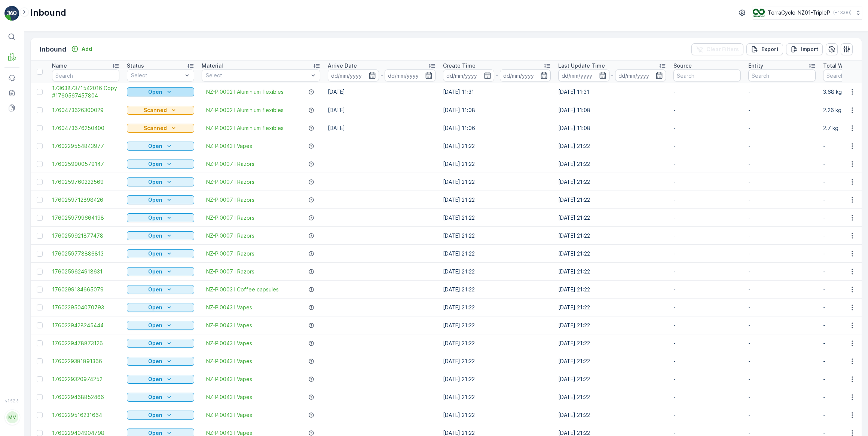
click at [150, 91] on p "Open" at bounding box center [155, 91] width 14 height 7
click at [147, 115] on span "Scanned" at bounding box center [142, 113] width 22 height 7
drag, startPoint x: 99, startPoint y: 75, endPoint x: 105, endPoint y: 66, distance: 10.5
click at [100, 74] on input "text" at bounding box center [85, 76] width 67 height 12
type input "542016"
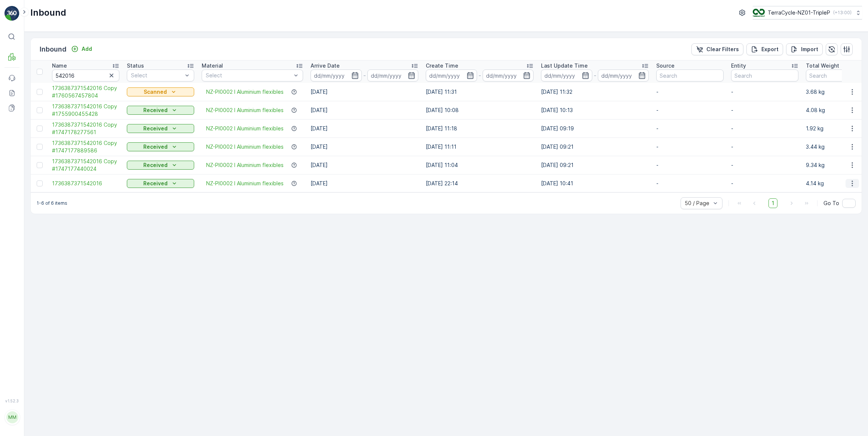
click at [852, 184] on icon "button" at bounding box center [851, 183] width 7 height 7
click at [840, 215] on span "Duplicate Inbound" at bounding box center [835, 214] width 46 height 7
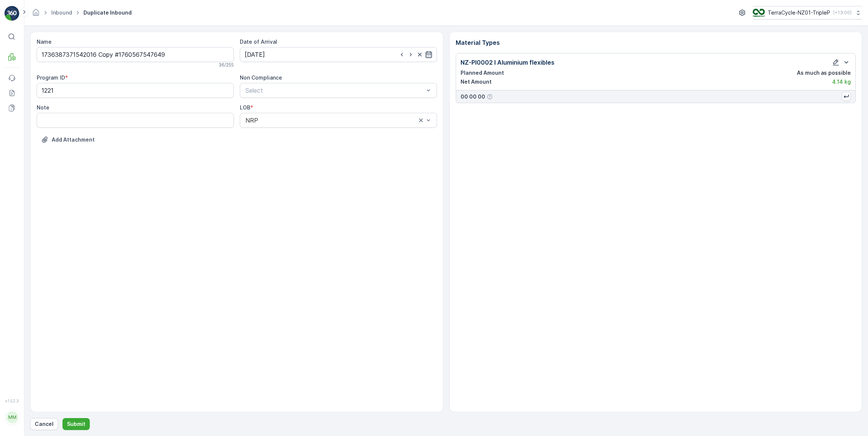
click at [428, 55] on icon "button" at bounding box center [428, 54] width 7 height 7
click at [320, 71] on p "Today" at bounding box center [321, 71] width 18 height 7
click at [309, 130] on div "16" at bounding box center [306, 132] width 12 height 12
type input "16.10.2025"
click at [836, 63] on icon "button" at bounding box center [836, 62] width 6 height 6
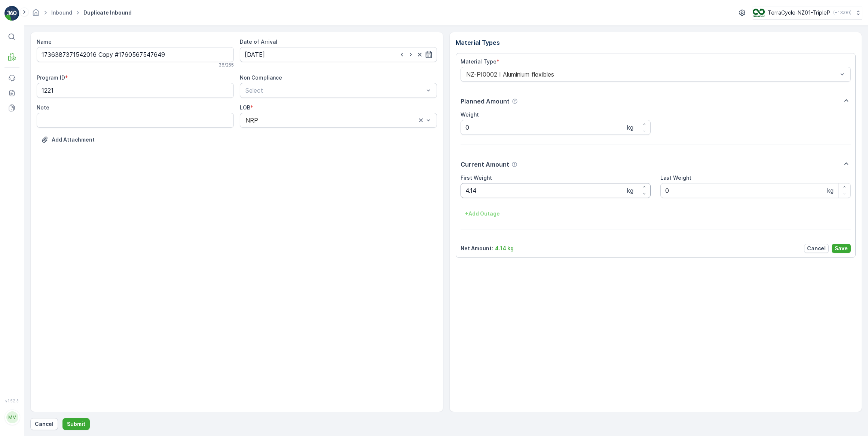
click at [498, 190] on Weight "4.14" at bounding box center [555, 190] width 190 height 15
type Weight "4"
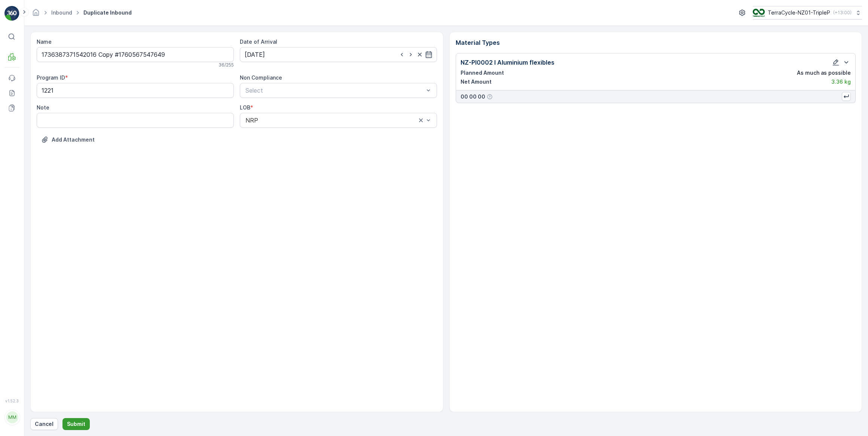
click at [76, 426] on p "Submit" at bounding box center [76, 424] width 18 height 7
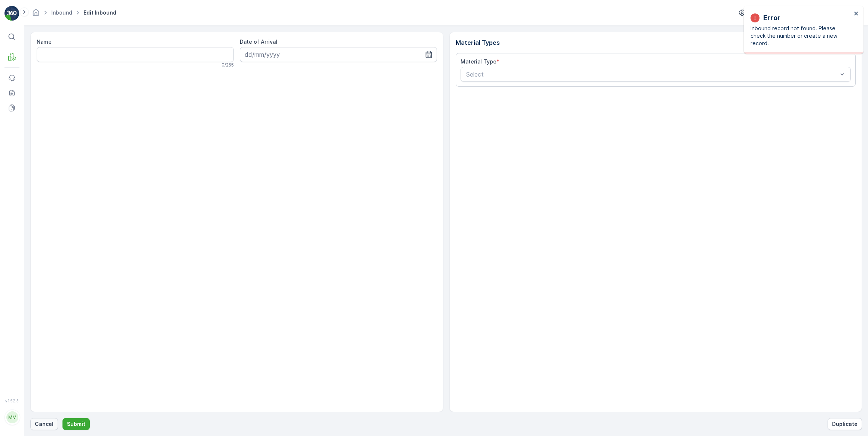
click at [50, 421] on p "Cancel" at bounding box center [44, 424] width 19 height 7
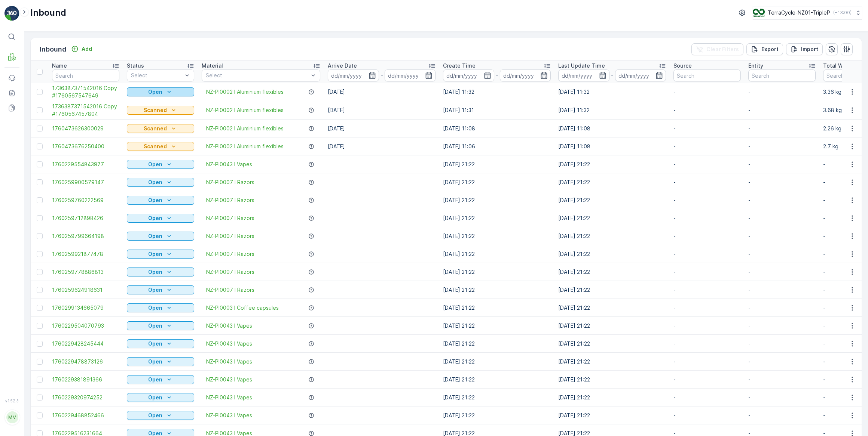
click at [163, 93] on div "Open" at bounding box center [160, 91] width 61 height 7
click at [148, 112] on span "Scanned" at bounding box center [142, 113] width 22 height 7
click at [148, 103] on span "Scanned" at bounding box center [142, 104] width 22 height 6
click at [89, 48] on p "Add" at bounding box center [87, 48] width 10 height 7
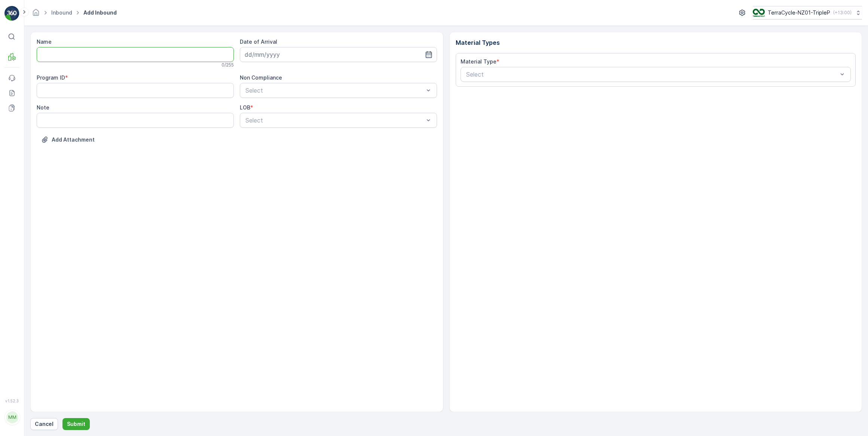
drag, startPoint x: 101, startPoint y: 58, endPoint x: 139, endPoint y: 28, distance: 48.2
click at [106, 54] on input "Name" at bounding box center [135, 54] width 197 height 15
type input "1760473683654195"
click at [272, 55] on input at bounding box center [338, 54] width 197 height 15
click at [306, 131] on div "16" at bounding box center [306, 132] width 12 height 12
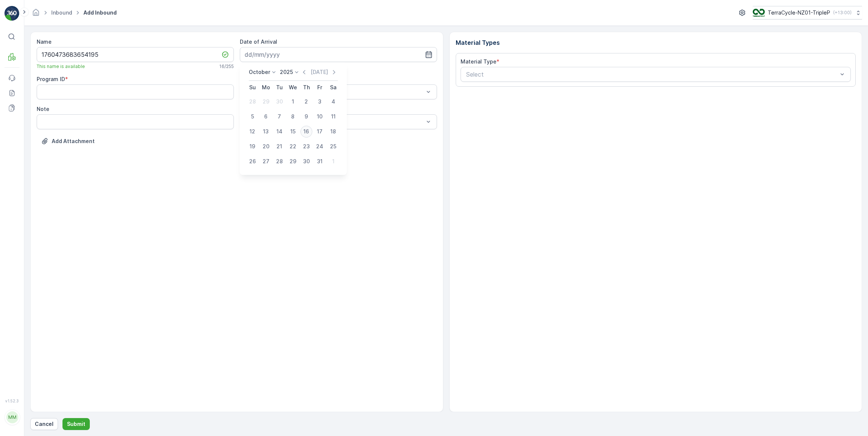
type input "16.10.2025"
click at [75, 126] on input "Note" at bounding box center [135, 121] width 197 height 15
type input "Animates, Napier"
type ID "1862"
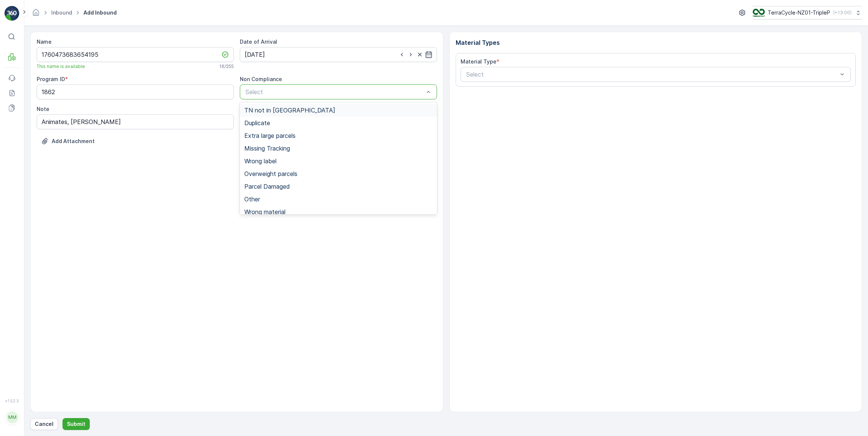
click at [264, 111] on span "TN not in Evreka" at bounding box center [289, 110] width 91 height 7
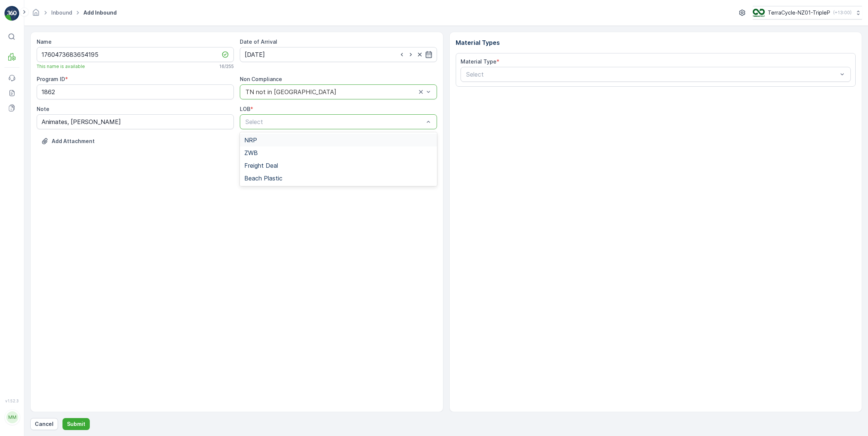
click at [249, 140] on span "NRP" at bounding box center [250, 140] width 13 height 7
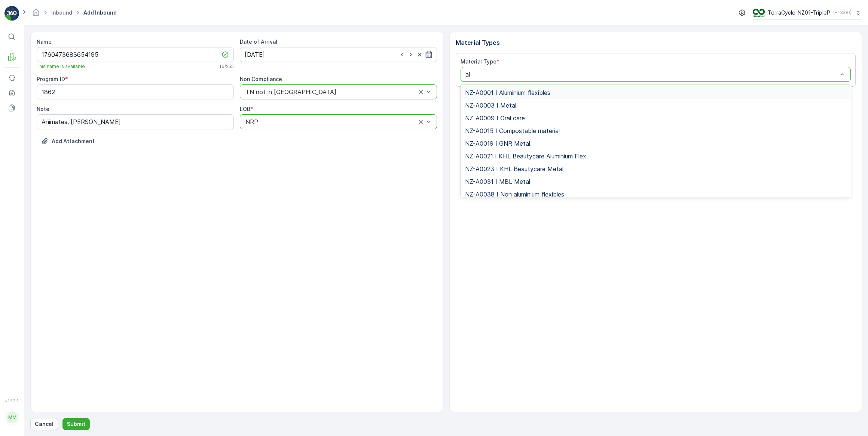
type input "alu"
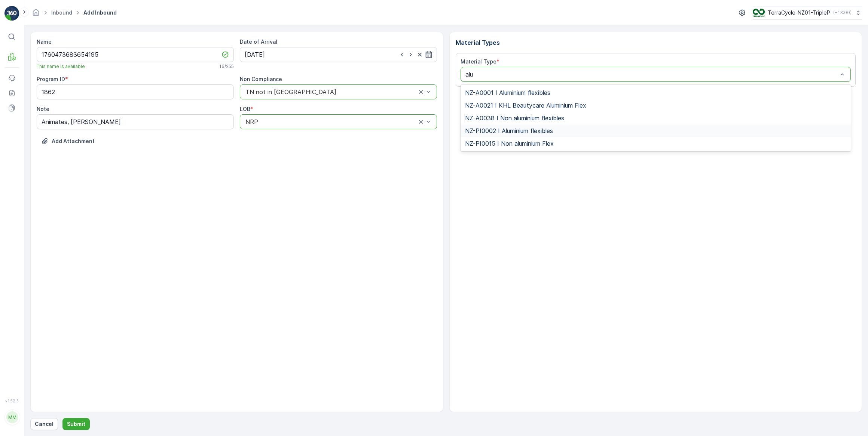
click at [519, 130] on span "NZ-PI0002 I Aluminium flexibles" at bounding box center [509, 131] width 88 height 7
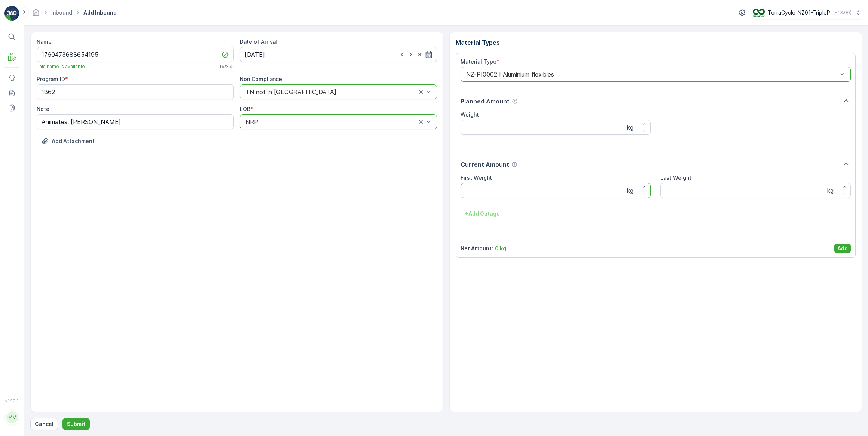
drag, startPoint x: 494, startPoint y: 188, endPoint x: 506, endPoint y: 180, distance: 14.6
click at [494, 188] on Weight "First Weight" at bounding box center [555, 190] width 190 height 15
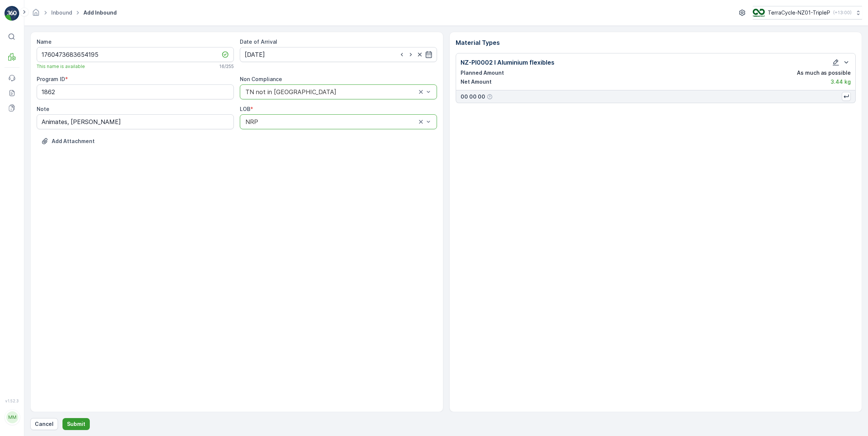
click at [76, 424] on p "Submit" at bounding box center [76, 424] width 18 height 7
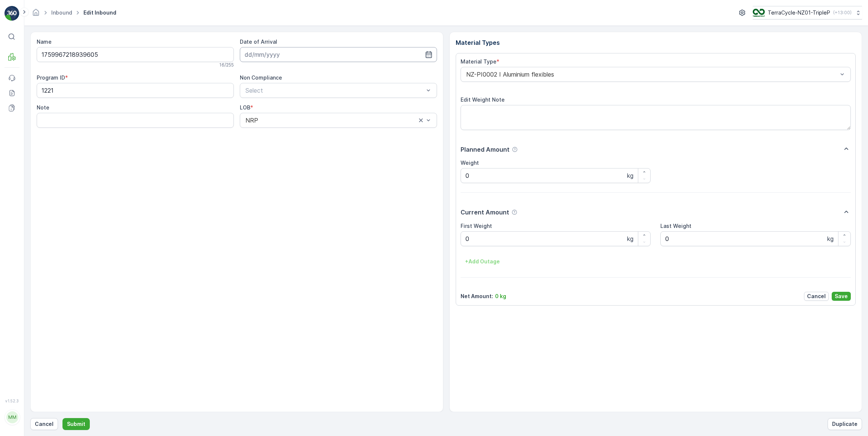
click at [285, 56] on input at bounding box center [338, 54] width 197 height 15
click at [304, 132] on div "16" at bounding box center [306, 132] width 12 height 12
type input "16.10.2025"
drag, startPoint x: 482, startPoint y: 235, endPoint x: 457, endPoint y: 237, distance: 24.8
click at [479, 236] on Weight "0" at bounding box center [555, 239] width 190 height 15
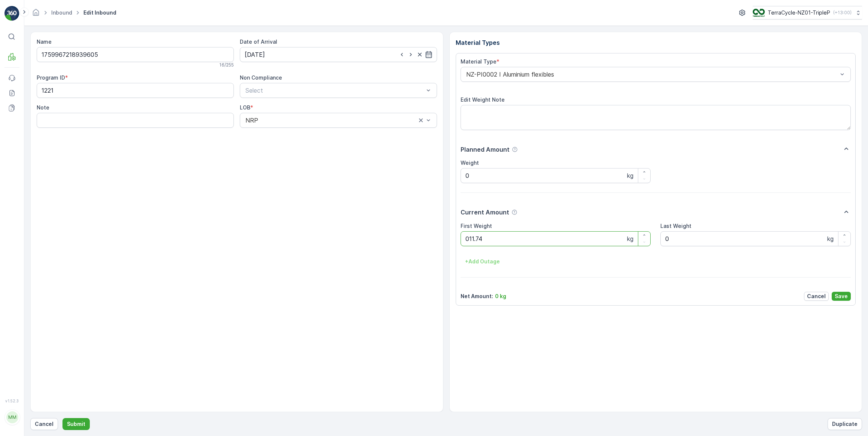
click at [62, 419] on button "Submit" at bounding box center [75, 425] width 27 height 12
click at [298, 54] on input at bounding box center [338, 54] width 197 height 15
click at [307, 132] on div "16" at bounding box center [306, 132] width 12 height 12
type input "16.10.2025"
drag, startPoint x: 503, startPoint y: 238, endPoint x: 449, endPoint y: 224, distance: 55.9
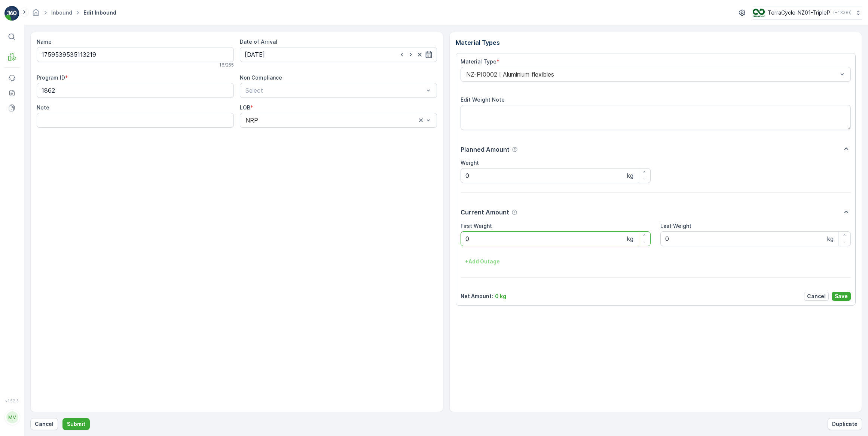
click at [496, 236] on Weight "0" at bounding box center [555, 239] width 190 height 15
click at [62, 419] on button "Submit" at bounding box center [75, 425] width 27 height 12
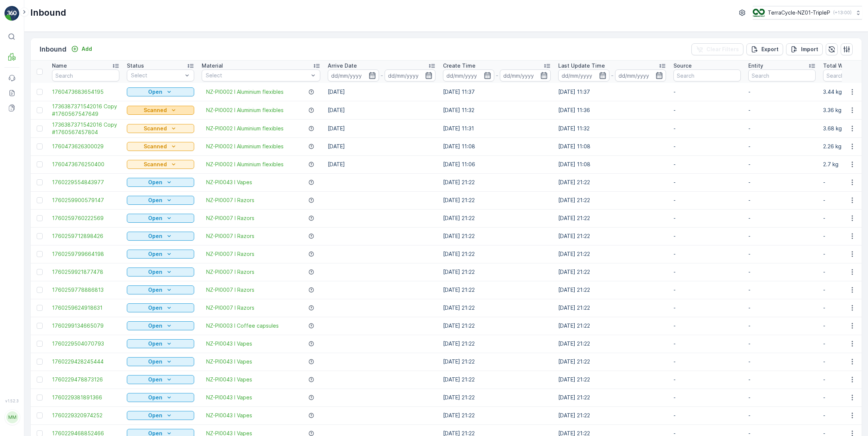
drag, startPoint x: 152, startPoint y: 90, endPoint x: 165, endPoint y: 111, distance: 24.4
click at [153, 90] on p "Open" at bounding box center [155, 91] width 14 height 7
click at [148, 113] on span "Scanned" at bounding box center [142, 113] width 22 height 7
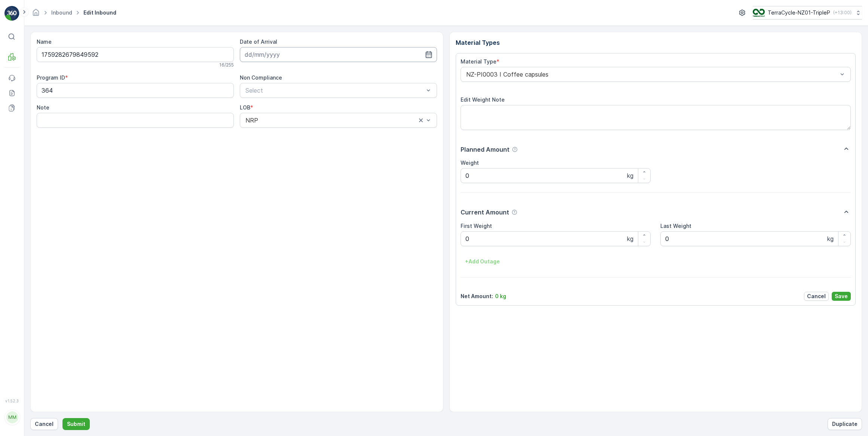
click at [261, 55] on input at bounding box center [338, 54] width 197 height 15
click at [305, 132] on div "16" at bounding box center [306, 132] width 12 height 12
type input "16.10.2025"
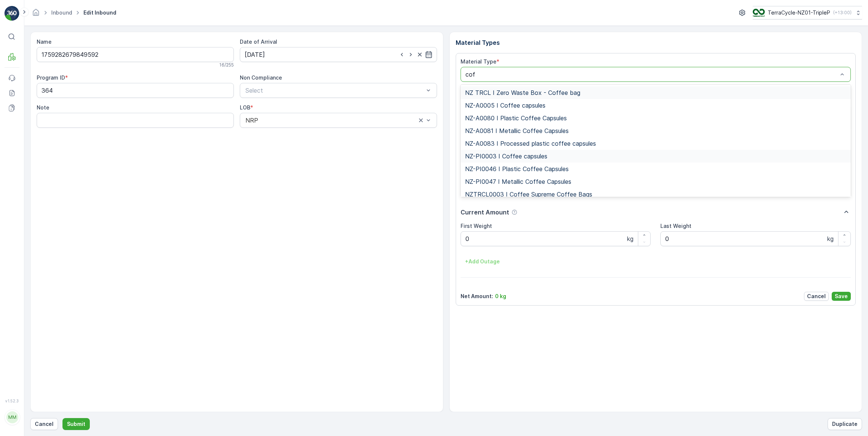
type input "coff"
click at [523, 168] on span "NZ-PI0046 I Plastic Coffee Capsules" at bounding box center [517, 169] width 104 height 7
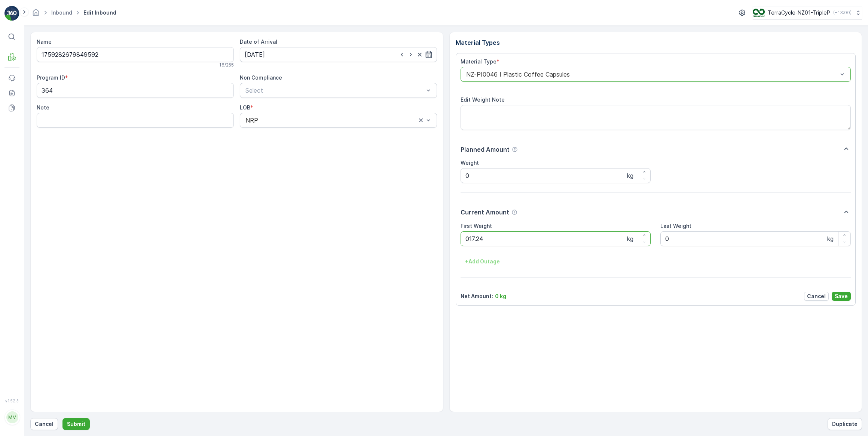
click at [62, 419] on button "Submit" at bounding box center [75, 425] width 27 height 12
click at [287, 55] on input at bounding box center [338, 54] width 197 height 15
click at [307, 132] on div "16" at bounding box center [306, 132] width 12 height 12
type input "16.10.2025"
click at [528, 242] on Weight "0" at bounding box center [555, 239] width 190 height 15
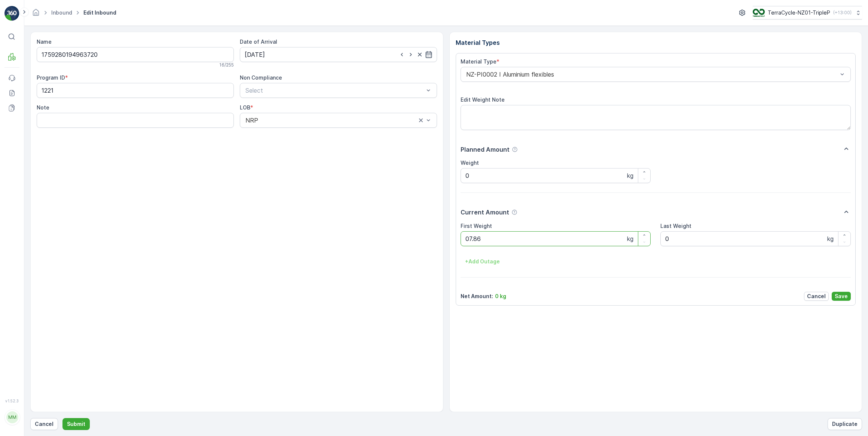
click at [62, 419] on button "Submit" at bounding box center [75, 425] width 27 height 12
click at [347, 56] on input at bounding box center [338, 54] width 197 height 15
click at [309, 132] on div "16" at bounding box center [306, 132] width 12 height 12
type input "16.10.2025"
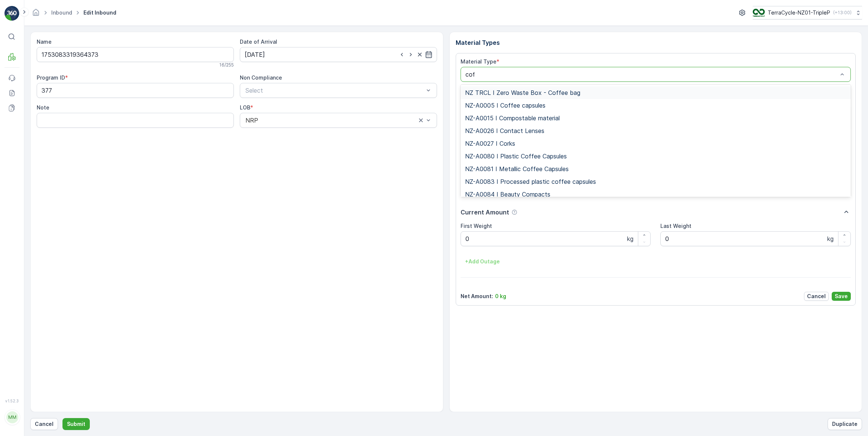
type input "coff"
click at [524, 181] on span "NZ-PI0047 I Metallic Coffee Capsules" at bounding box center [518, 181] width 106 height 7
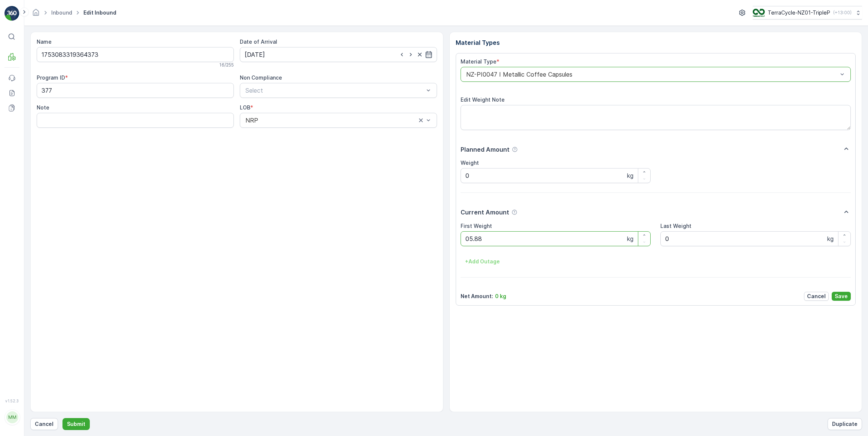
click at [62, 419] on button "Submit" at bounding box center [75, 425] width 27 height 12
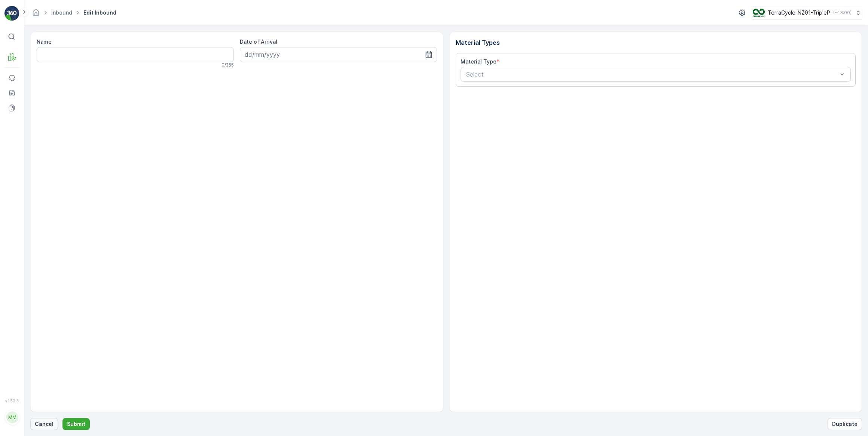
click at [45, 423] on p "Cancel" at bounding box center [44, 424] width 19 height 7
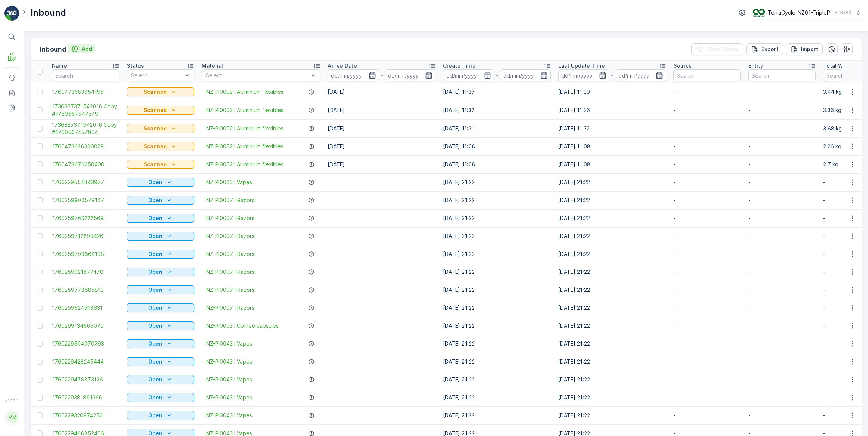
click at [89, 49] on p "Add" at bounding box center [87, 48] width 10 height 7
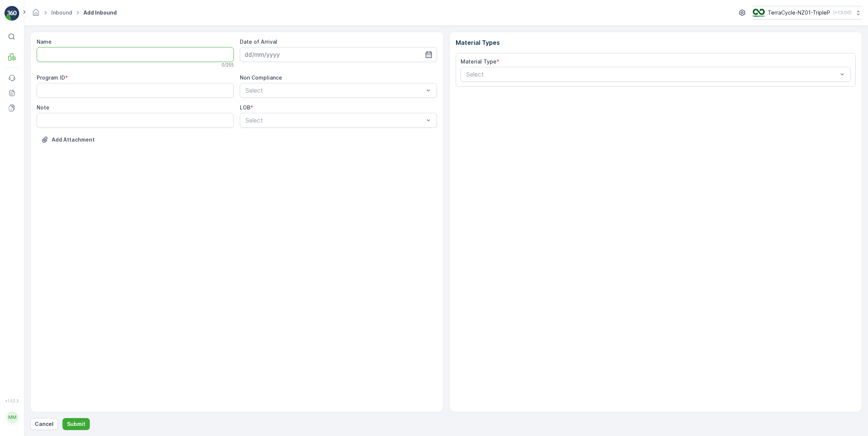
click at [86, 49] on input "Name" at bounding box center [135, 54] width 197 height 15
type input "1760400905709562"
click at [261, 57] on input at bounding box center [338, 54] width 197 height 15
click at [307, 132] on div "16" at bounding box center [306, 132] width 12 height 12
type input "16.10.2025"
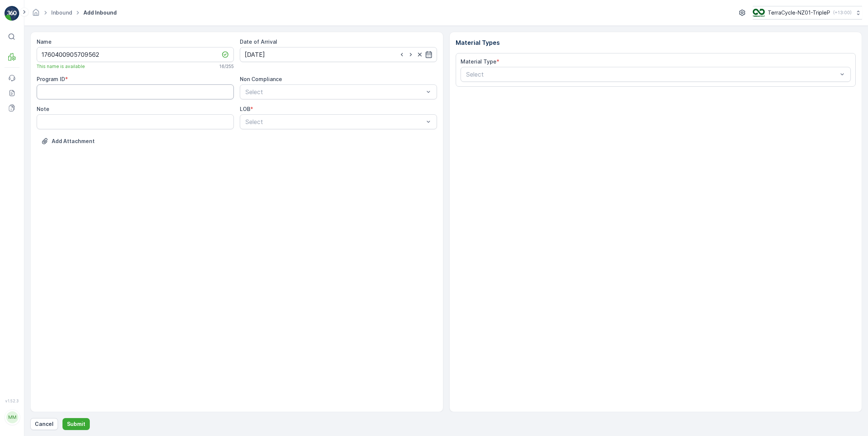
click at [97, 95] on ID "Program ID" at bounding box center [135, 92] width 197 height 15
type ID "1862"
click at [91, 122] on input "Animates, Napier" at bounding box center [135, 121] width 197 height 15
type input "Animates, New Lynn"
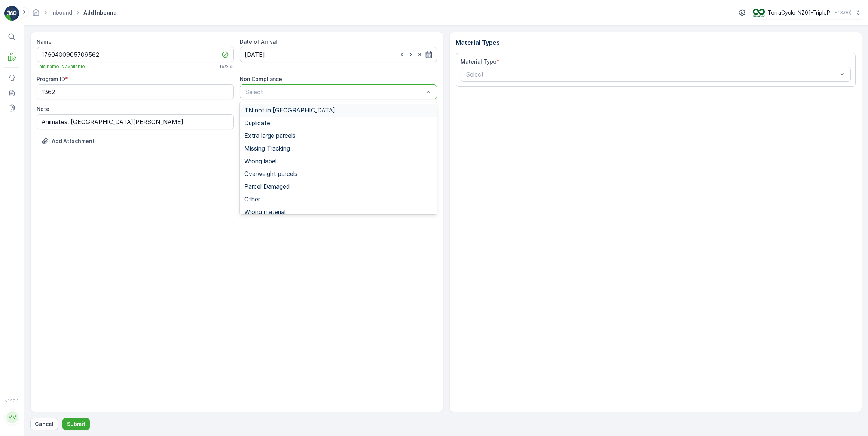
click at [272, 110] on span "TN not in Evreka" at bounding box center [289, 110] width 91 height 7
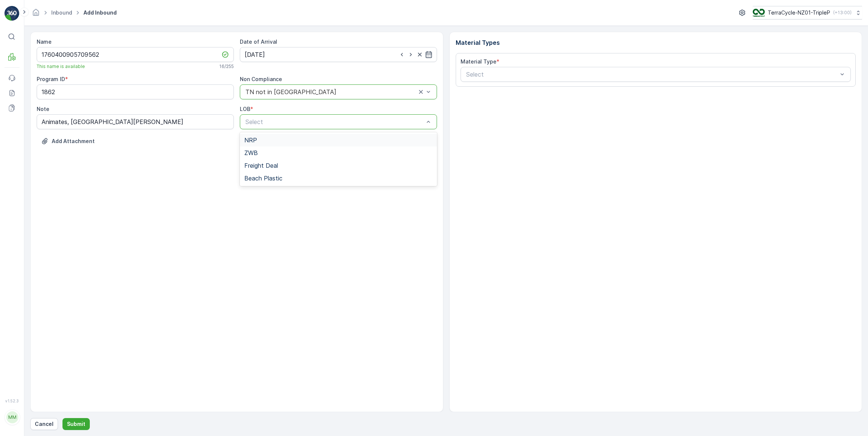
click at [252, 142] on span "NRP" at bounding box center [250, 140] width 13 height 7
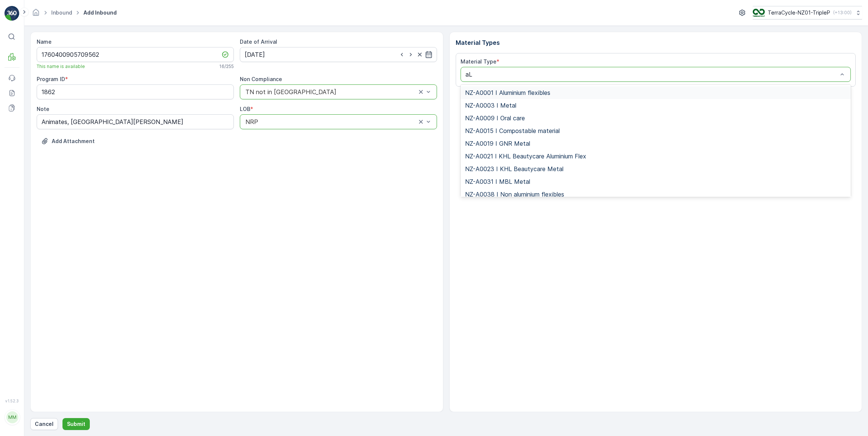
type input "aLU"
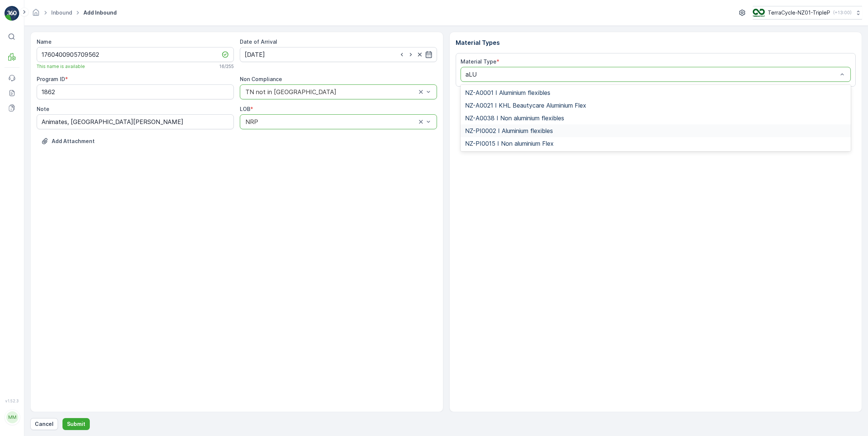
click at [516, 131] on span "NZ-PI0002 I Aluminium flexibles" at bounding box center [509, 131] width 88 height 7
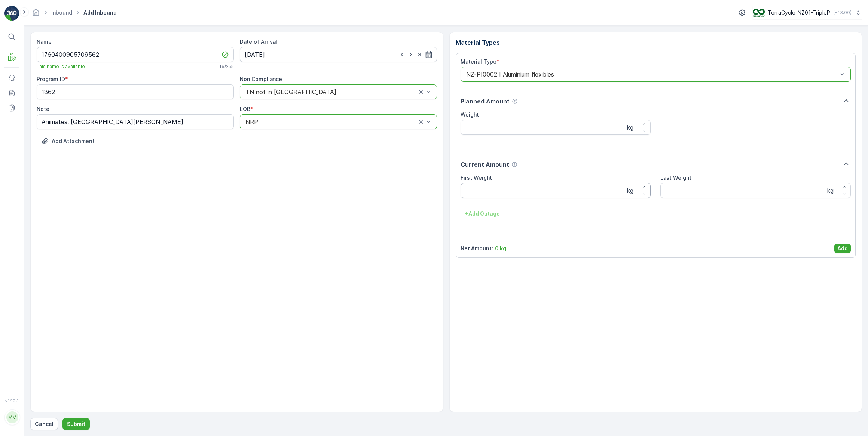
click at [501, 185] on Weight "First Weight" at bounding box center [555, 190] width 190 height 15
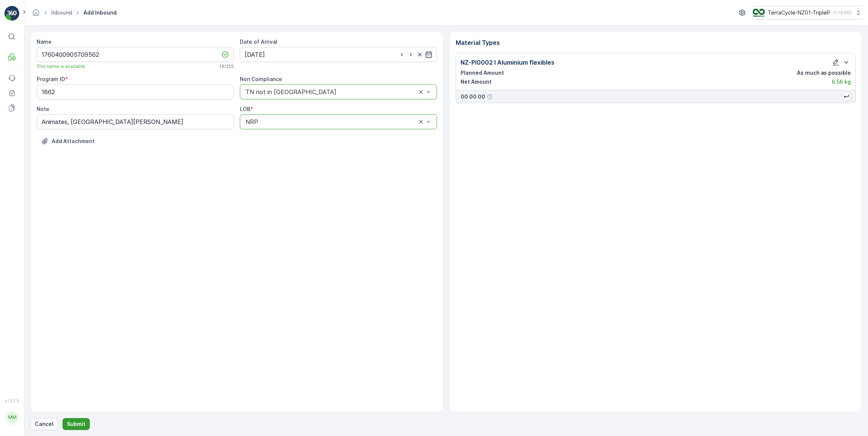
click at [77, 424] on p "Submit" at bounding box center [76, 424] width 18 height 7
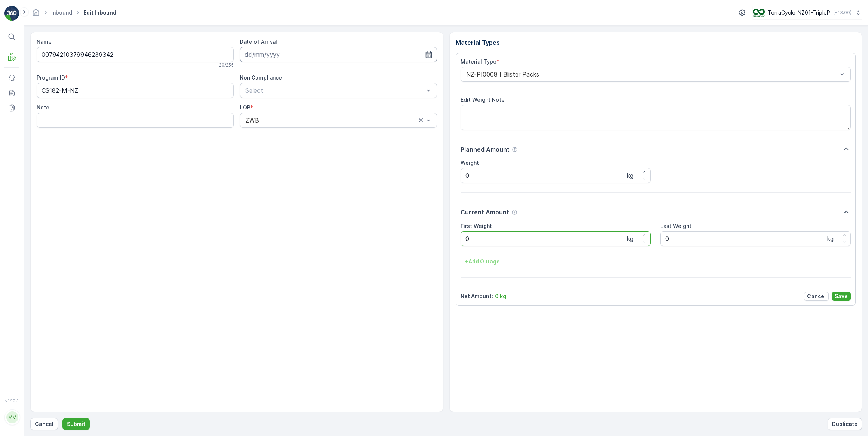
click at [278, 52] on input at bounding box center [338, 54] width 197 height 15
click at [307, 132] on div "16" at bounding box center [306, 132] width 12 height 12
type input "16.10.2025"
drag, startPoint x: 490, startPoint y: 233, endPoint x: 454, endPoint y: 251, distance: 39.8
click at [489, 235] on Weight "0" at bounding box center [555, 239] width 190 height 15
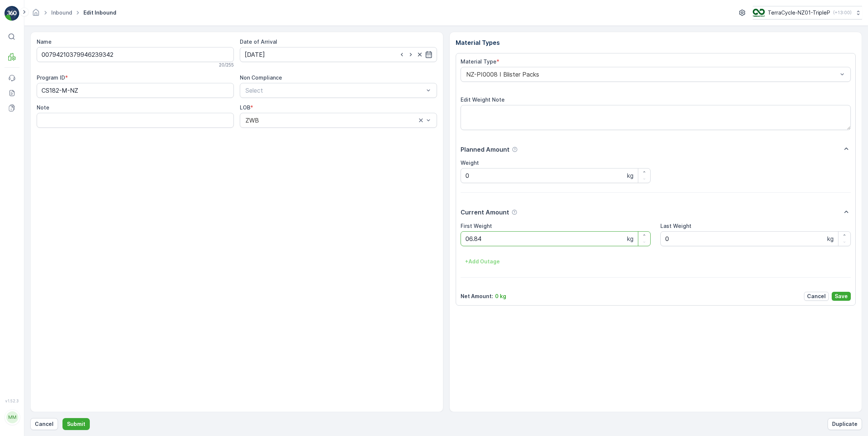
click at [62, 419] on button "Submit" at bounding box center [75, 425] width 27 height 12
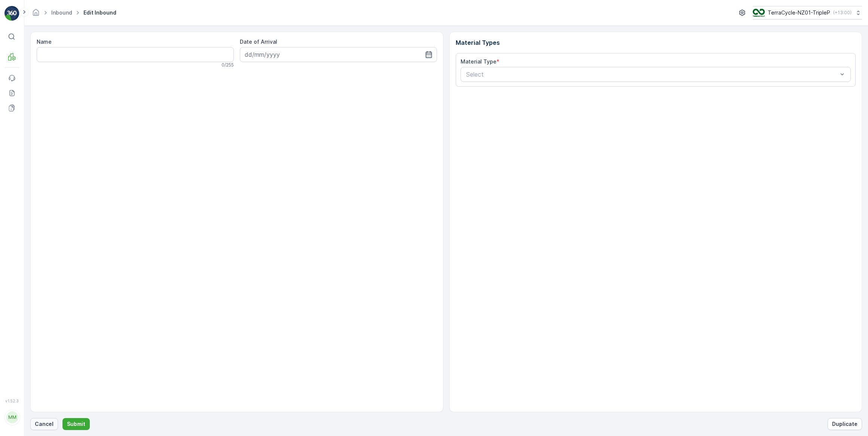
click at [42, 426] on p "Cancel" at bounding box center [44, 424] width 19 height 7
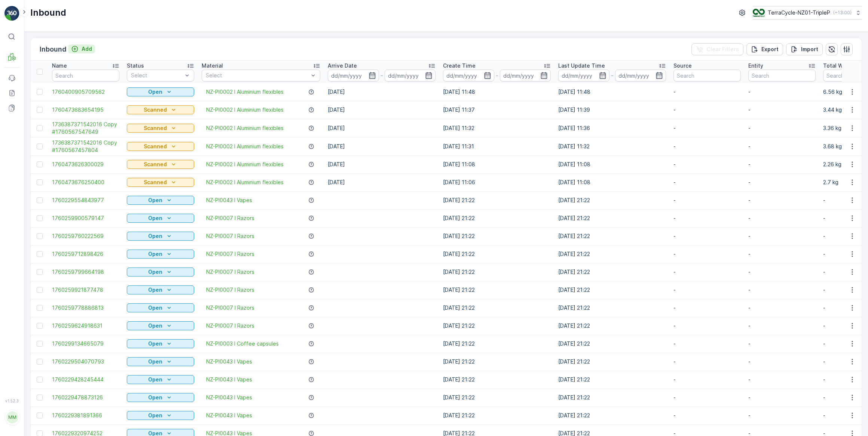
click at [88, 49] on p "Add" at bounding box center [87, 48] width 10 height 7
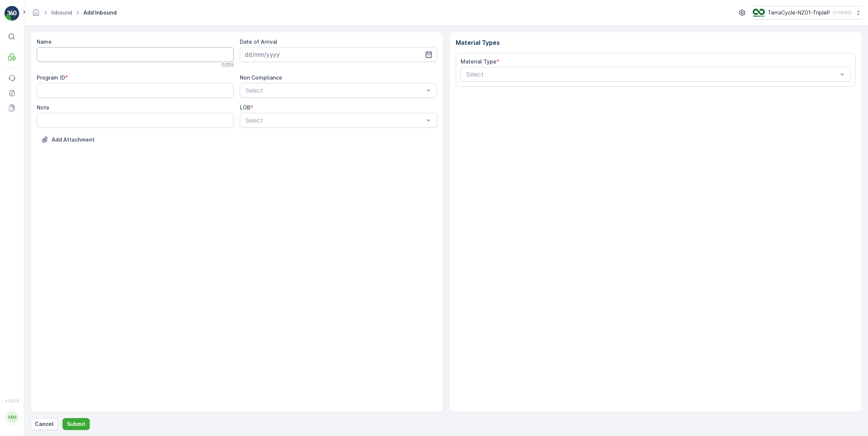
click at [88, 49] on input "Name" at bounding box center [135, 54] width 197 height 15
type input "00794210379362385647"
click at [276, 54] on input at bounding box center [338, 54] width 197 height 15
click at [308, 132] on div "16" at bounding box center [306, 132] width 12 height 12
type input "16.10.2025"
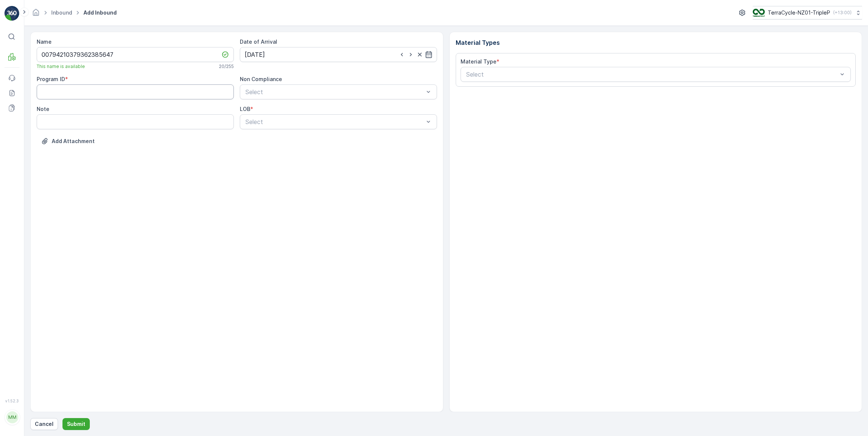
click at [97, 92] on ID "Program ID" at bounding box center [135, 92] width 197 height 15
type ID "cs24"
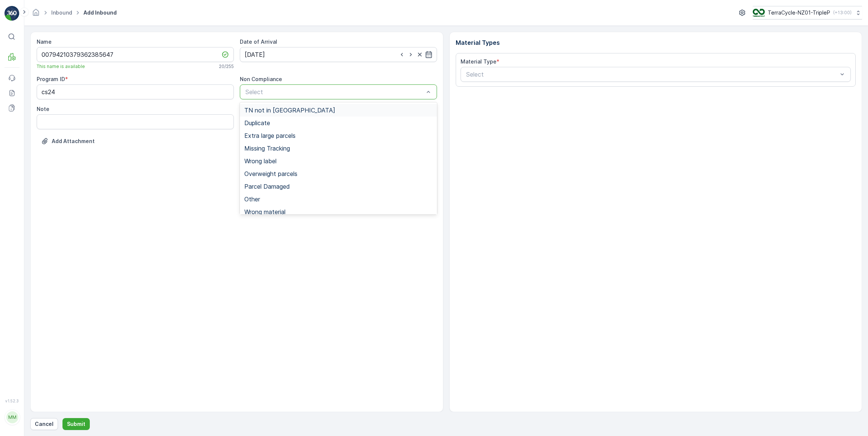
click at [281, 110] on span "TN not in Evreka" at bounding box center [289, 110] width 91 height 7
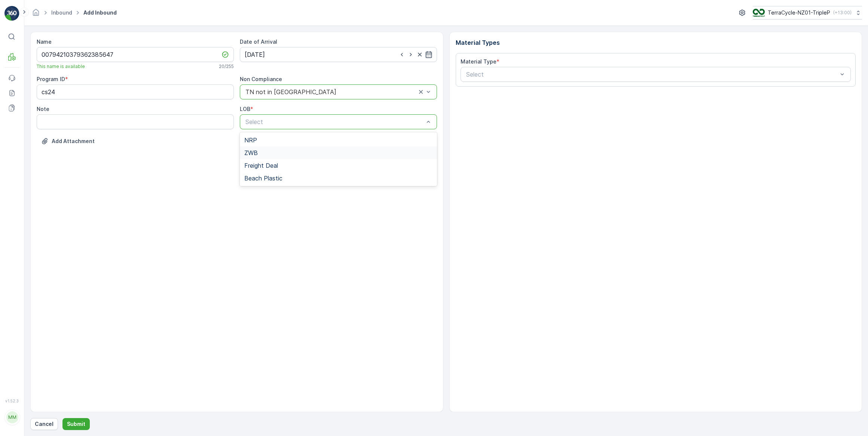
click at [253, 153] on span "ZWB" at bounding box center [250, 153] width 13 height 7
drag, startPoint x: 102, startPoint y: 119, endPoint x: 110, endPoint y: 118, distance: 7.9
click at [105, 118] on input "Note" at bounding box center [135, 121] width 197 height 15
type input "h"
click at [113, 122] on input "Holly Hall 11 Vogwill Road Kumeu," at bounding box center [135, 121] width 197 height 15
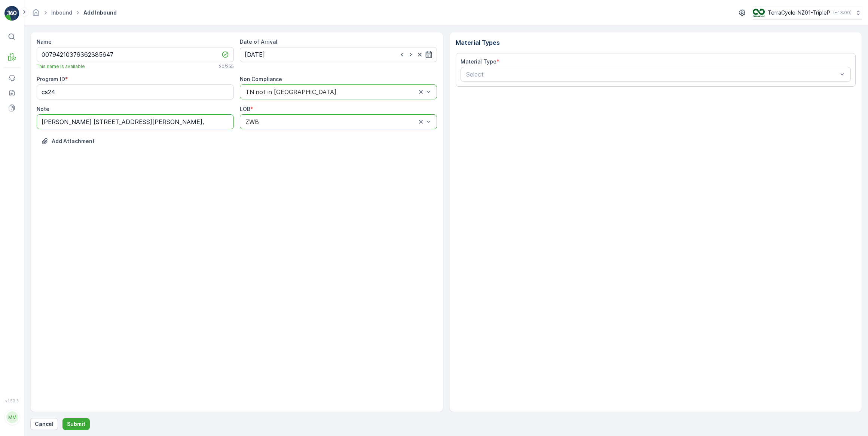
click at [138, 119] on input "Holly Hall 11 Vogwill Road, Kumeu," at bounding box center [135, 121] width 197 height 15
type input "Holly Hall 11 Vogwill Road, Kumeu,0810 ph-02102603496"
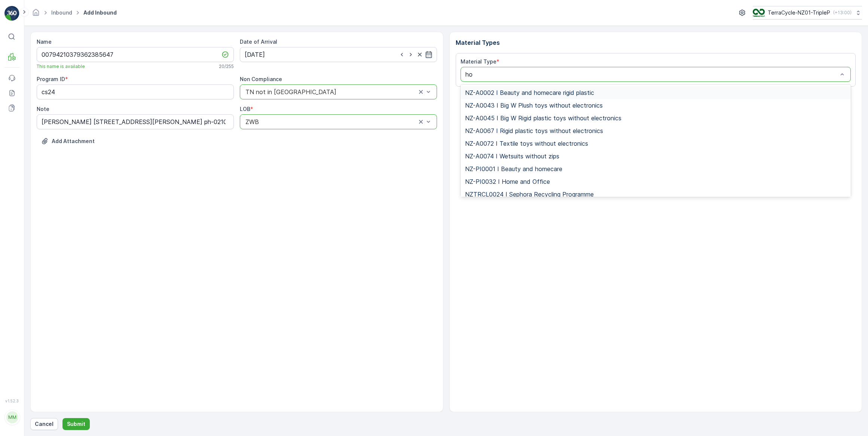
type input "hom"
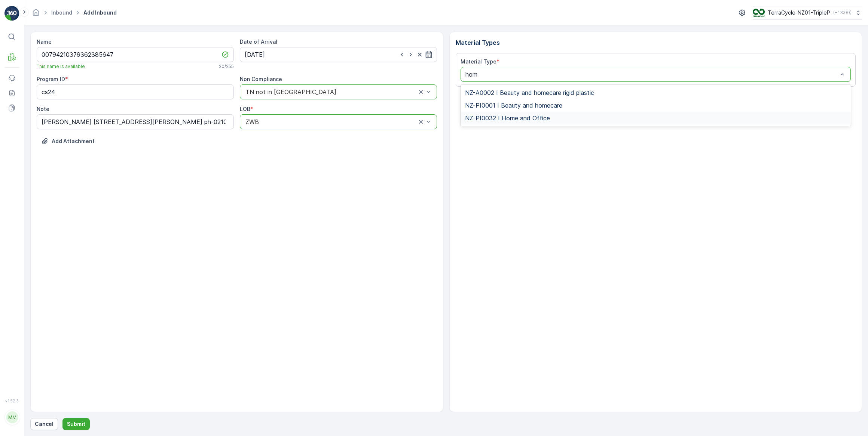
click at [512, 119] on span "NZ-PI0032 I Home and Office" at bounding box center [507, 118] width 85 height 7
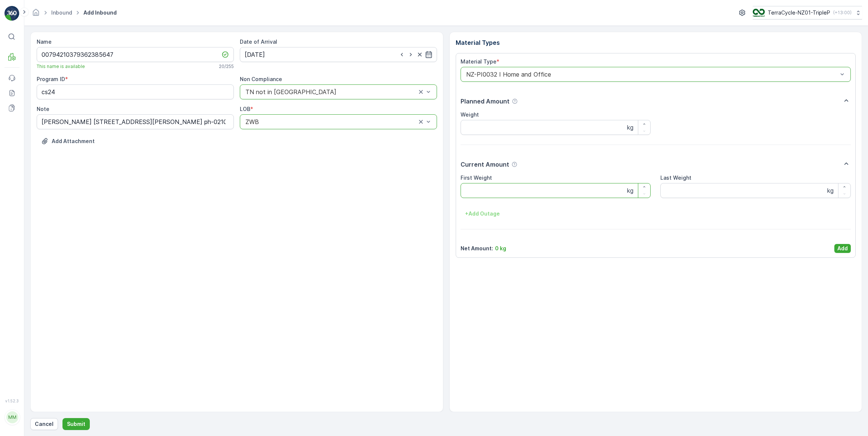
click at [516, 192] on Weight "First Weight" at bounding box center [555, 190] width 190 height 15
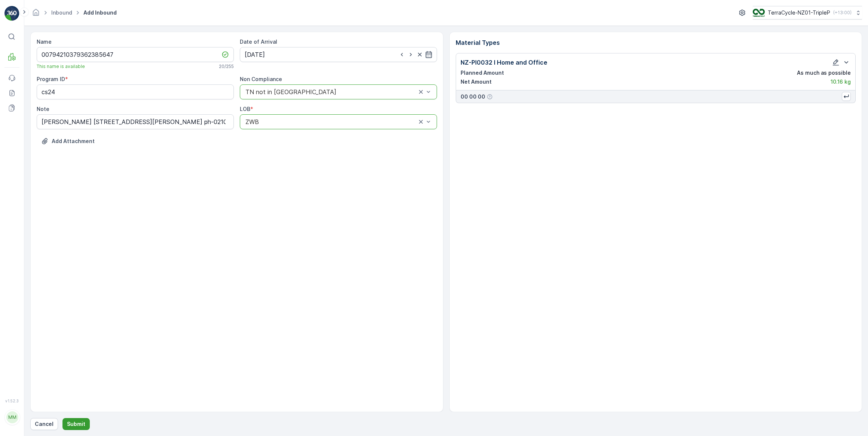
click at [75, 423] on p "Submit" at bounding box center [76, 424] width 18 height 7
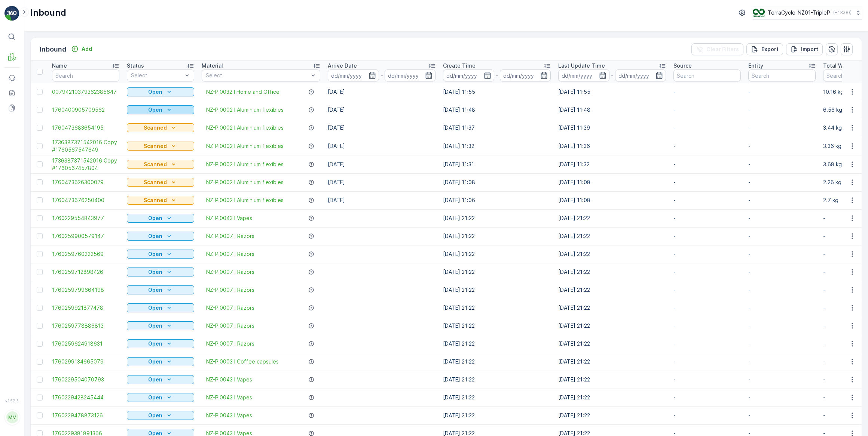
click at [173, 109] on div "Open" at bounding box center [160, 109] width 61 height 7
click at [144, 131] on span "Scanned" at bounding box center [142, 131] width 22 height 7
click at [174, 89] on div "Open" at bounding box center [160, 91] width 61 height 7
click at [140, 114] on span "Scanned" at bounding box center [142, 113] width 22 height 7
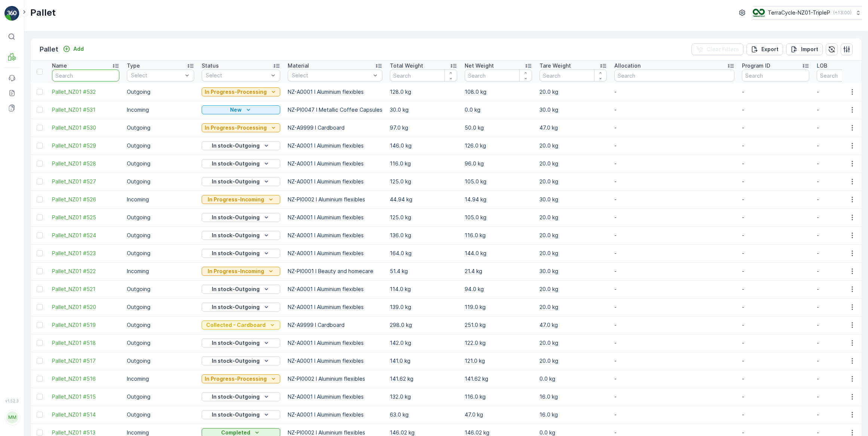
drag, startPoint x: 82, startPoint y: 74, endPoint x: 105, endPoint y: 37, distance: 43.8
click at [83, 72] on input "text" at bounding box center [85, 76] width 67 height 12
type input "488"
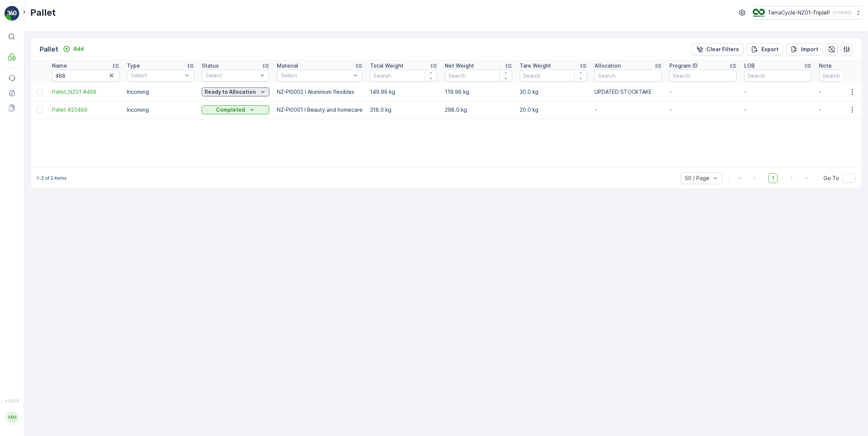
click at [247, 93] on p "Ready to Allocation" at bounding box center [230, 91] width 51 height 7
click at [228, 121] on span "In stock-Incoming" at bounding box center [227, 123] width 43 height 7
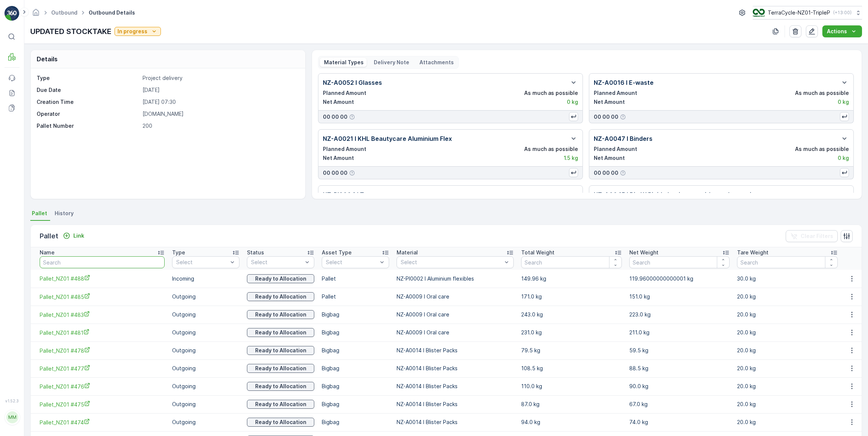
drag, startPoint x: 58, startPoint y: 263, endPoint x: 110, endPoint y: 208, distance: 75.7
click at [60, 259] on input "text" at bounding box center [102, 263] width 125 height 12
click at [849, 280] on icon "button" at bounding box center [851, 278] width 7 height 7
click at [839, 304] on span "Unlink Pallet" at bounding box center [836, 303] width 30 height 7
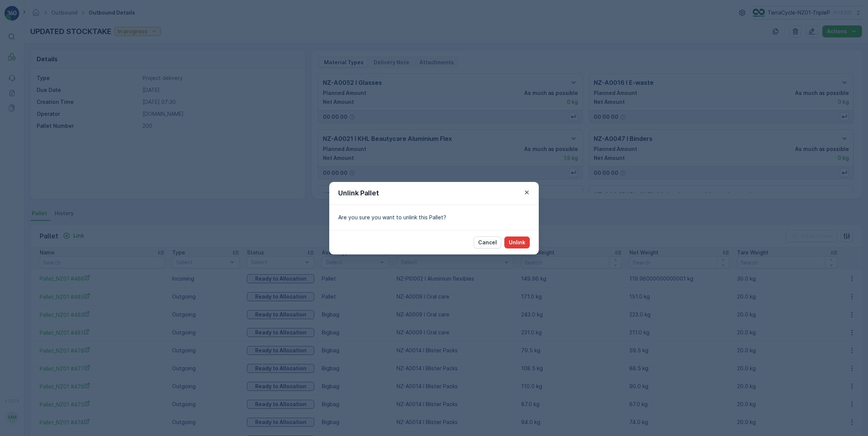
click at [520, 243] on p "Unlink" at bounding box center [517, 242] width 16 height 7
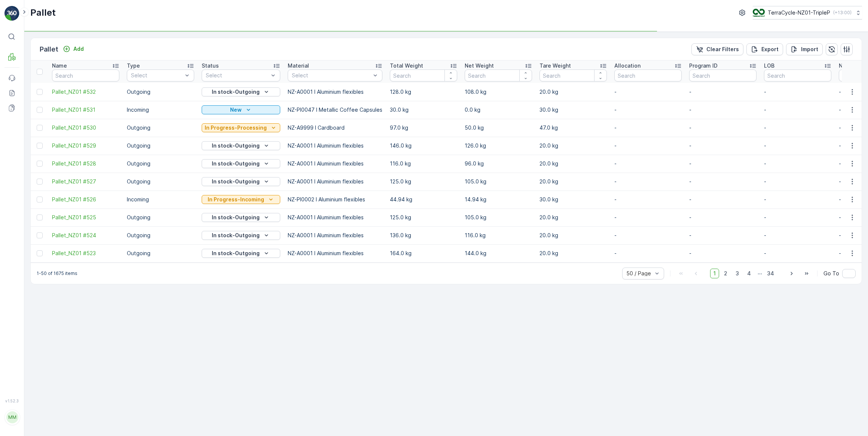
type input "488"
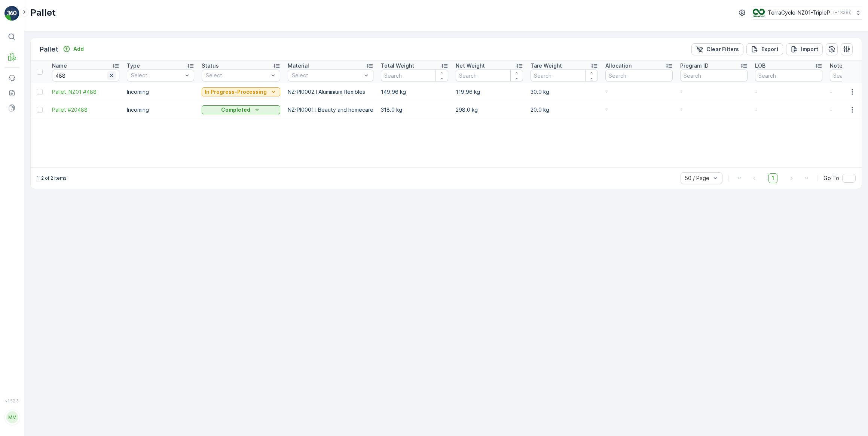
click at [113, 75] on icon "button" at bounding box center [111, 75] width 7 height 7
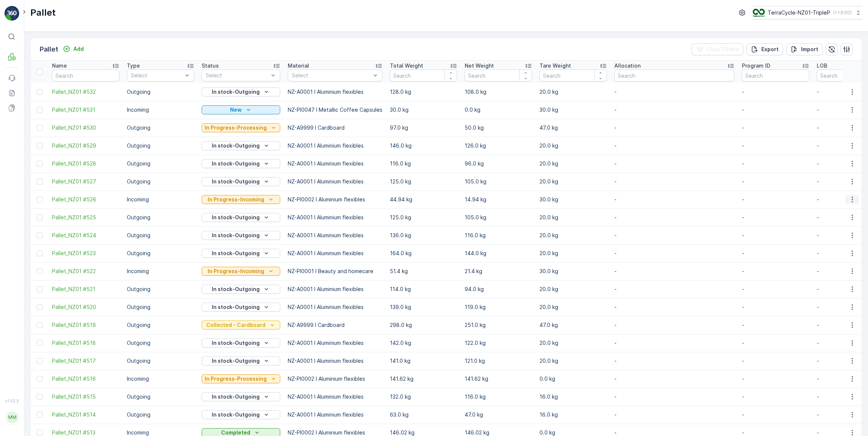
click at [851, 200] on icon "button" at bounding box center [851, 199] width 7 height 7
click at [834, 252] on span "Print QR" at bounding box center [831, 252] width 21 height 7
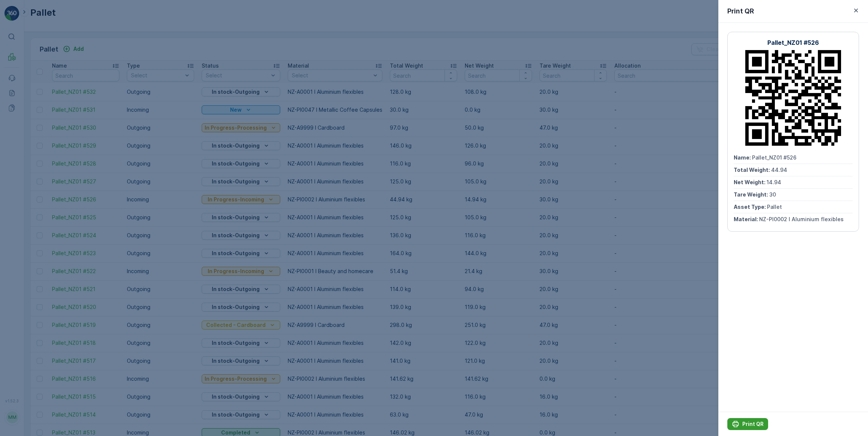
click at [751, 424] on p "Print QR" at bounding box center [752, 424] width 21 height 7
click at [856, 9] on icon "button" at bounding box center [855, 10] width 7 height 7
